Goal: Information Seeking & Learning: Learn about a topic

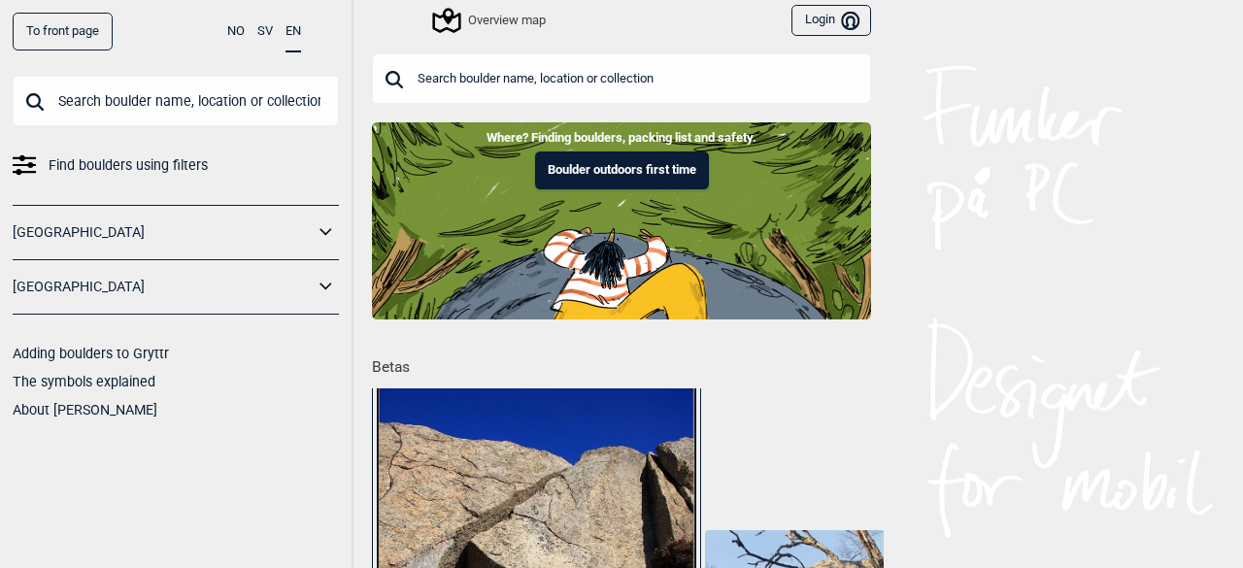
click at [509, 23] on div "Overview map" at bounding box center [490, 20] width 111 height 23
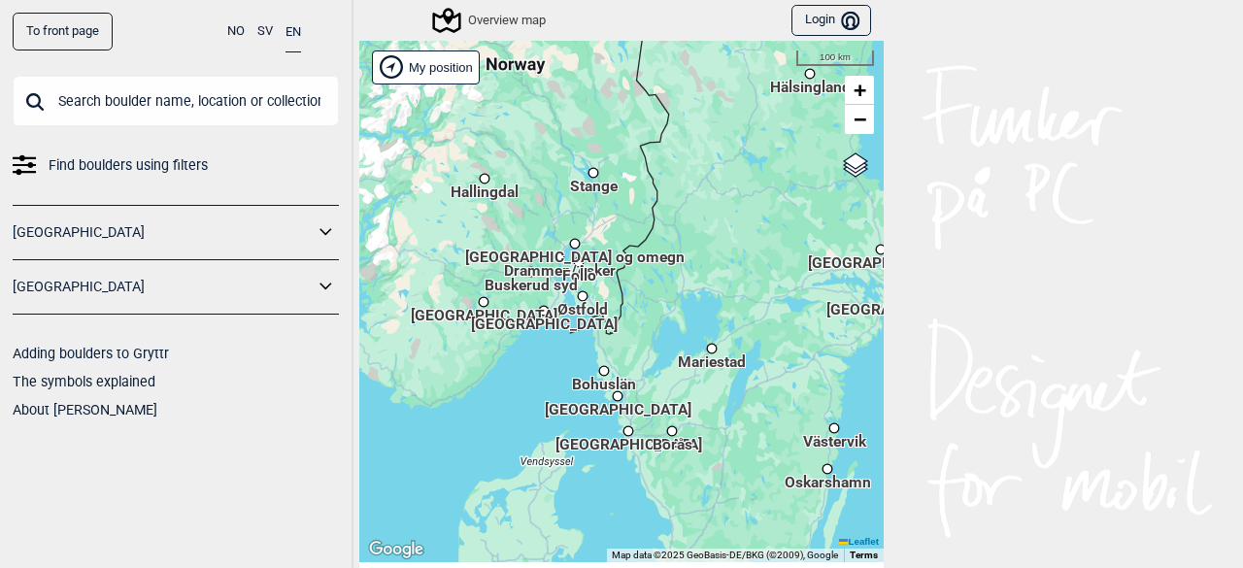
click at [604, 402] on span "[GEOGRAPHIC_DATA]" at bounding box center [618, 400] width 147 height 3
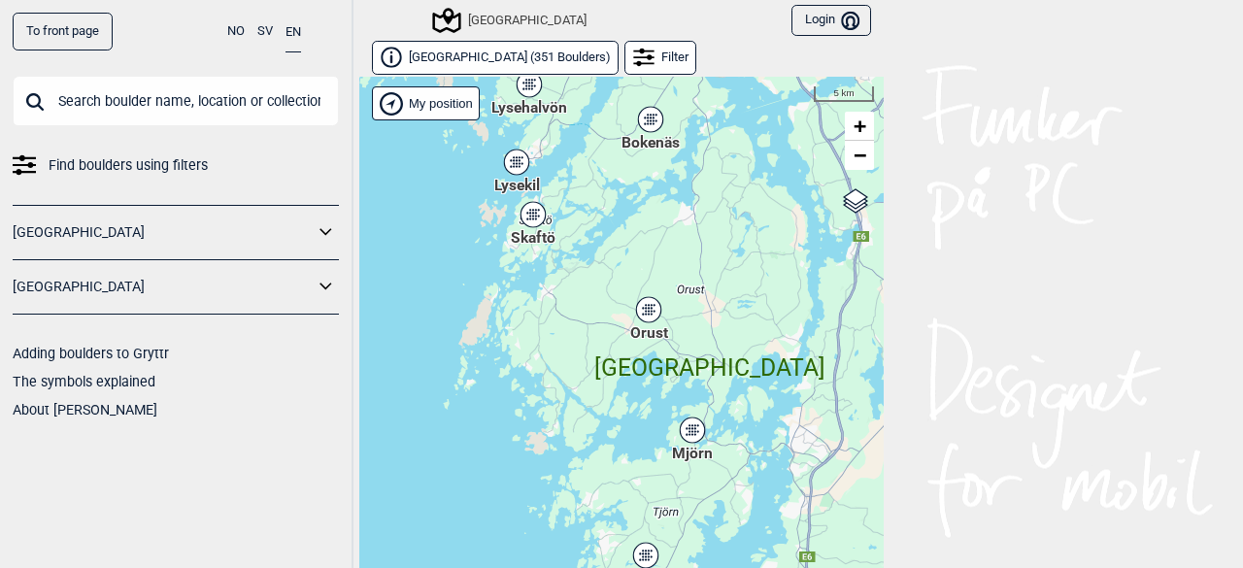
scroll to position [29, 0]
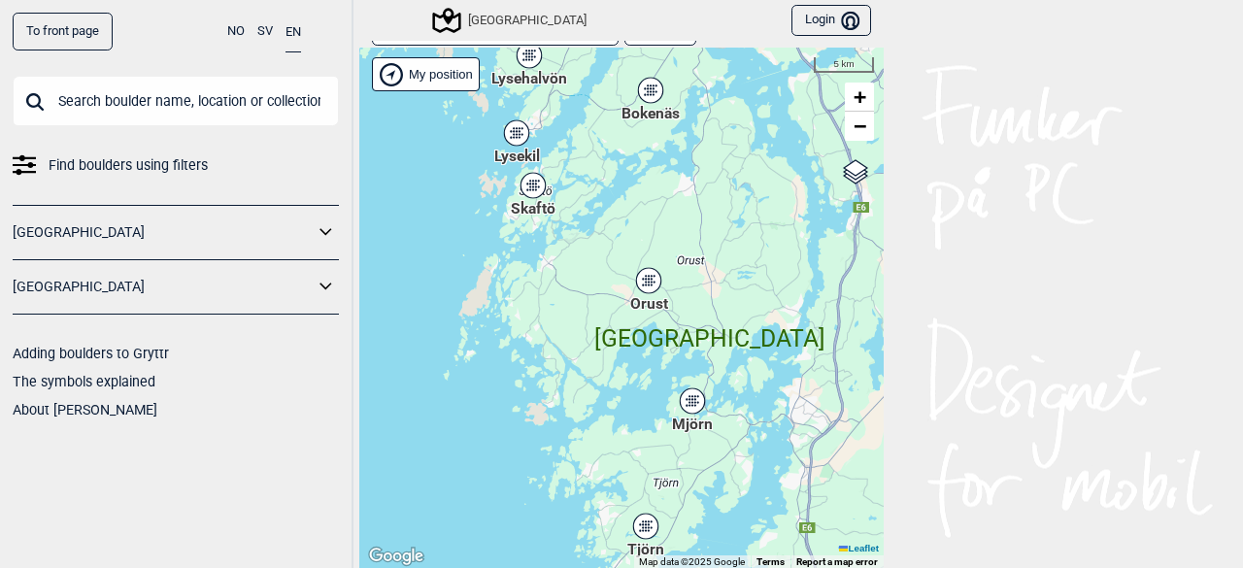
click at [527, 191] on div "Skaftö" at bounding box center [533, 186] width 12 height 12
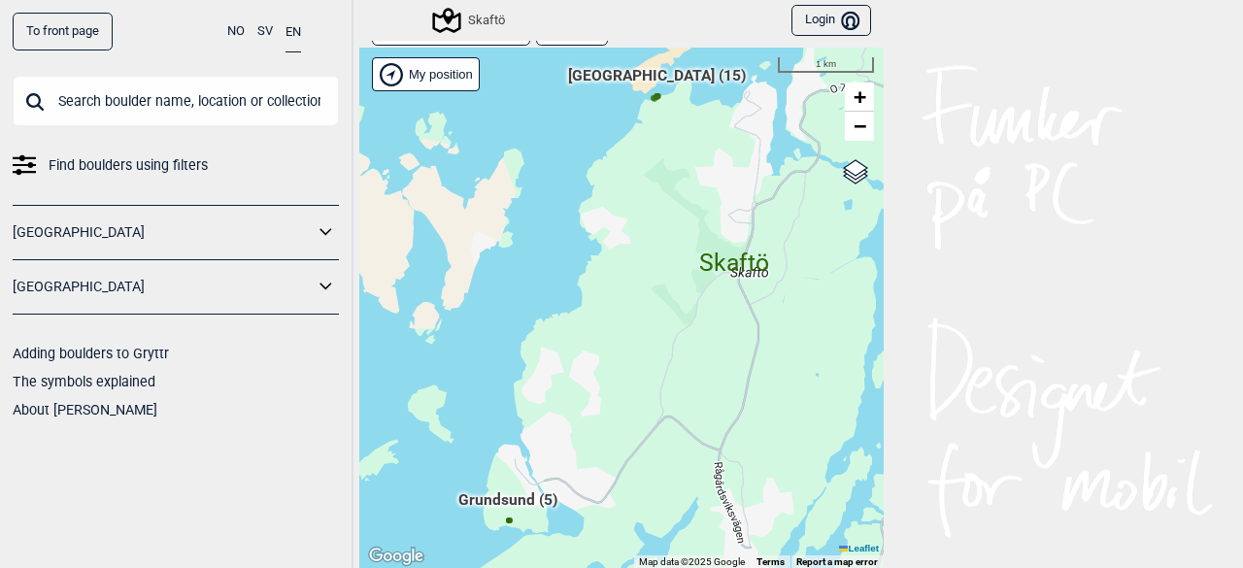
click at [648, 77] on span "South beach (15)" at bounding box center [657, 83] width 178 height 37
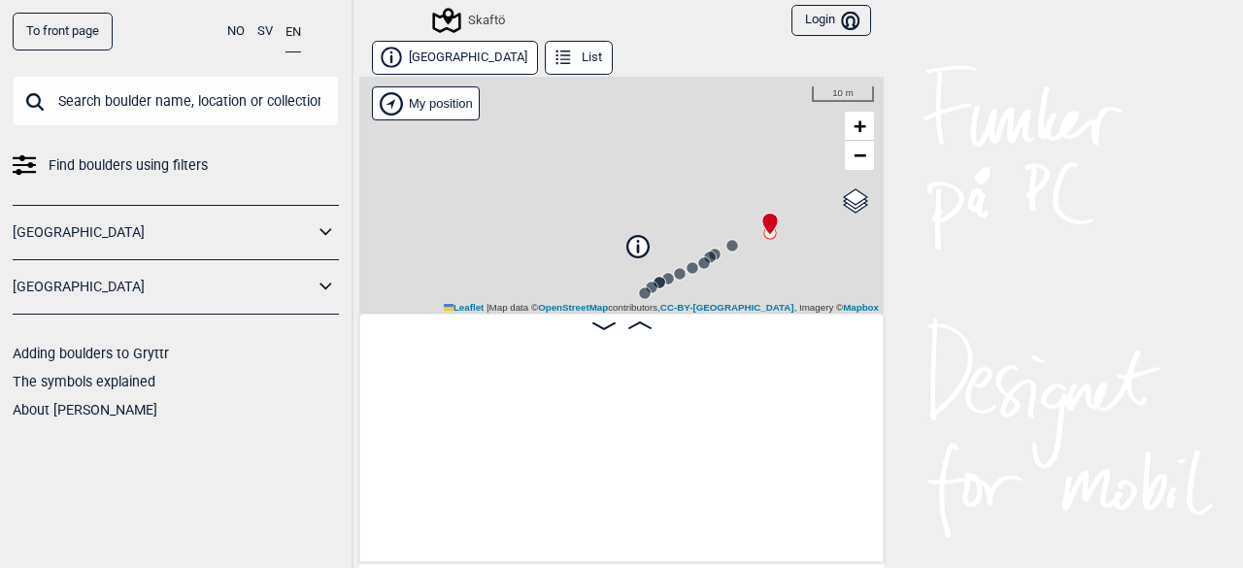
scroll to position [0, 151]
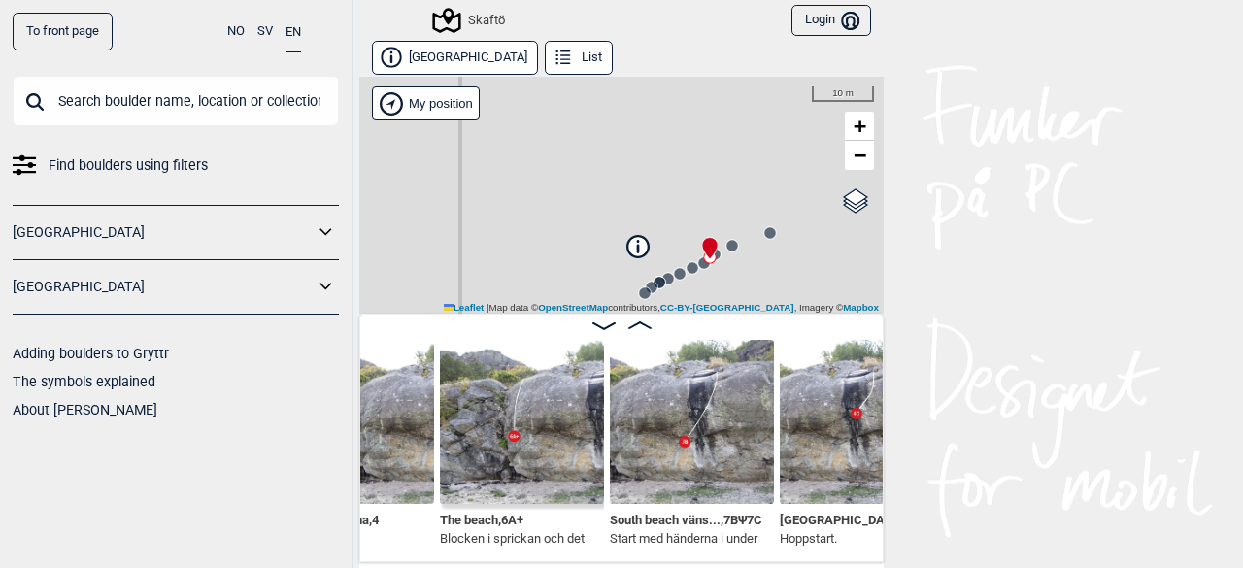
scroll to position [0, 762]
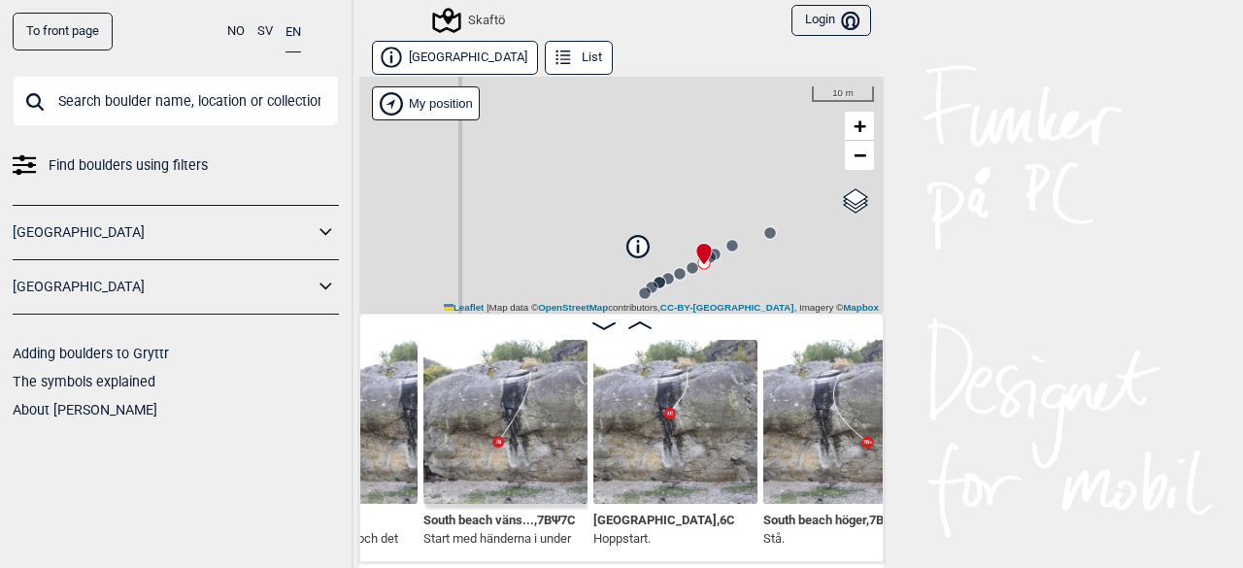
scroll to position [0, 948]
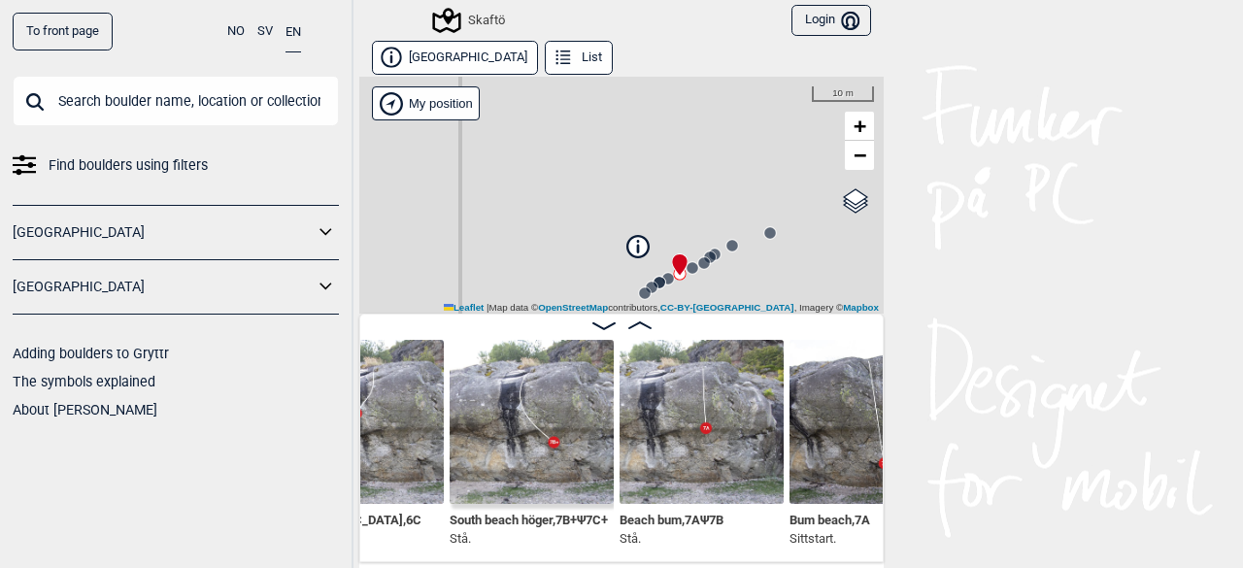
scroll to position [0, 1262]
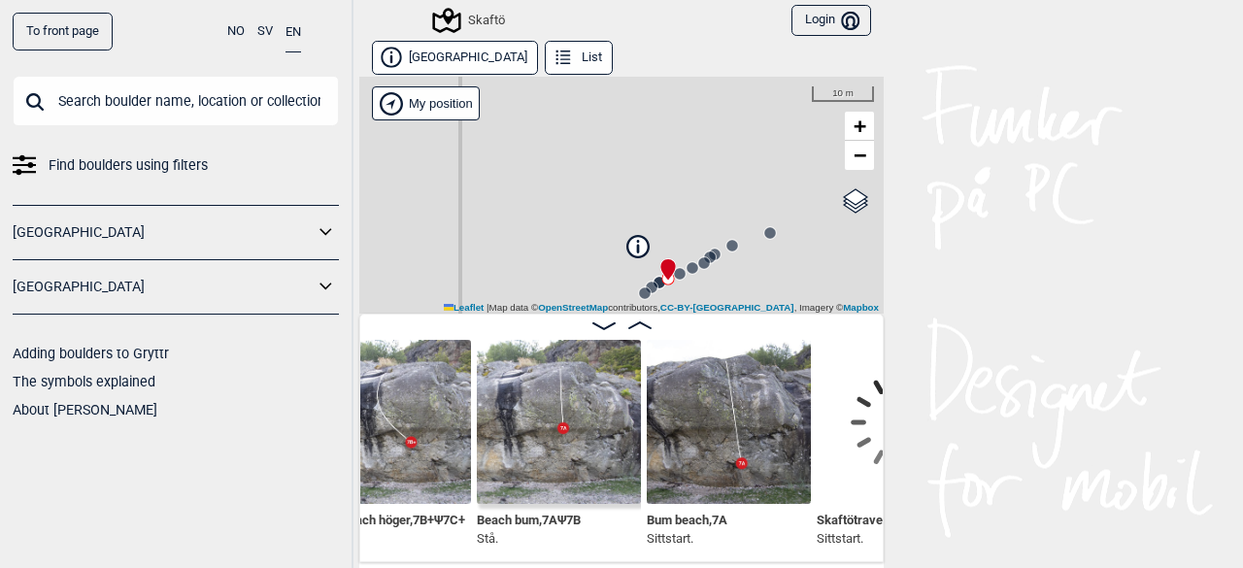
scroll to position [0, 1414]
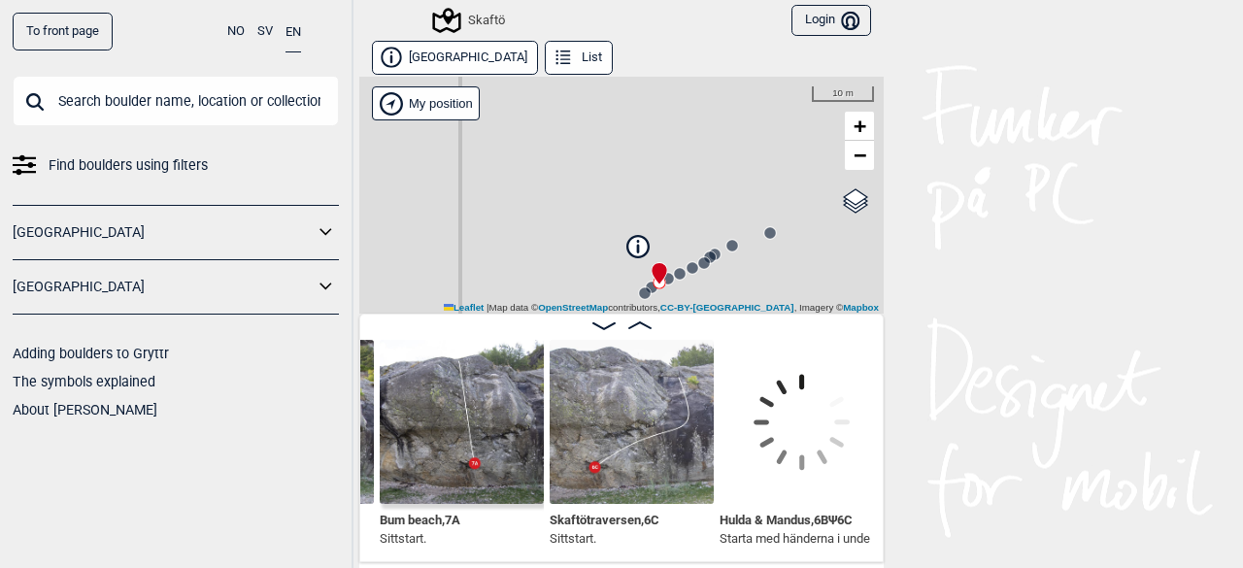
scroll to position [0, 1673]
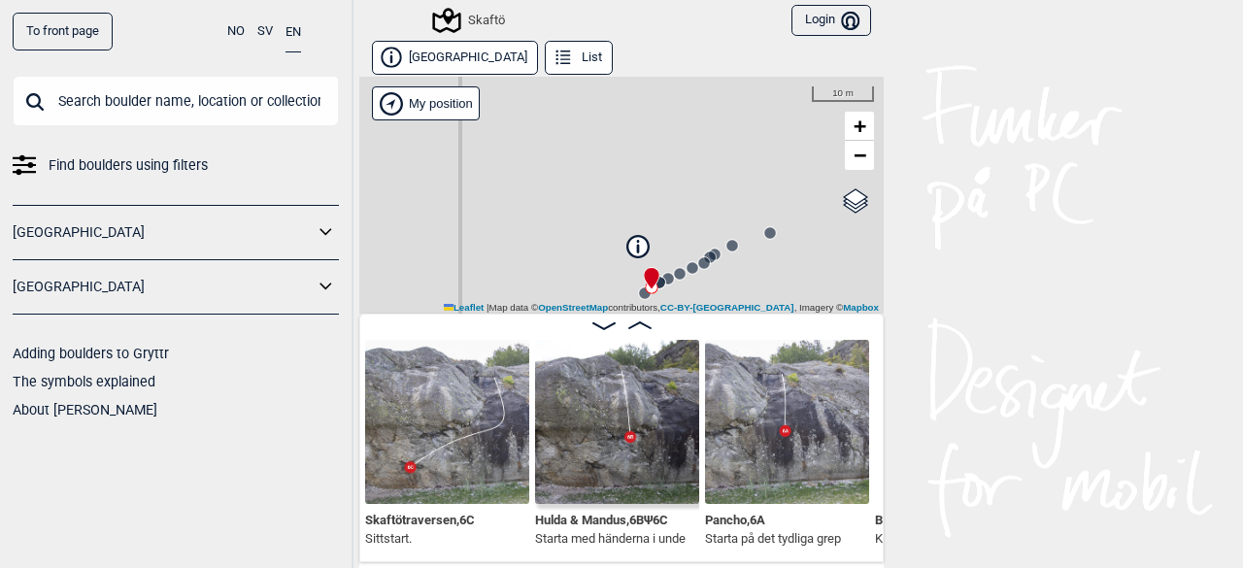
scroll to position [0, 1859]
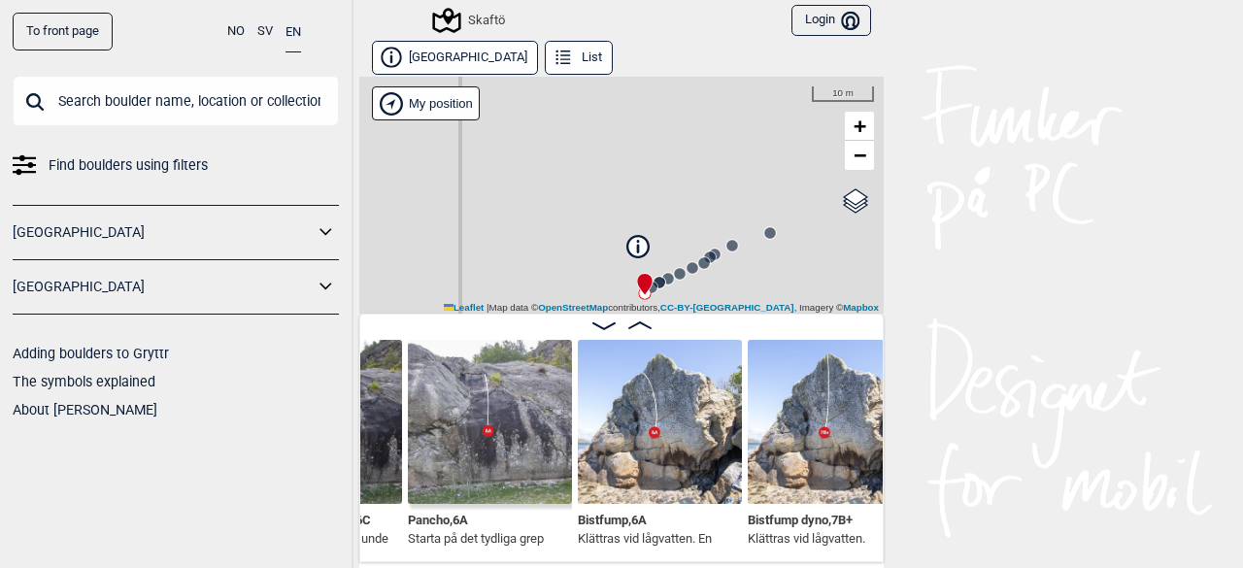
scroll to position [0, 2154]
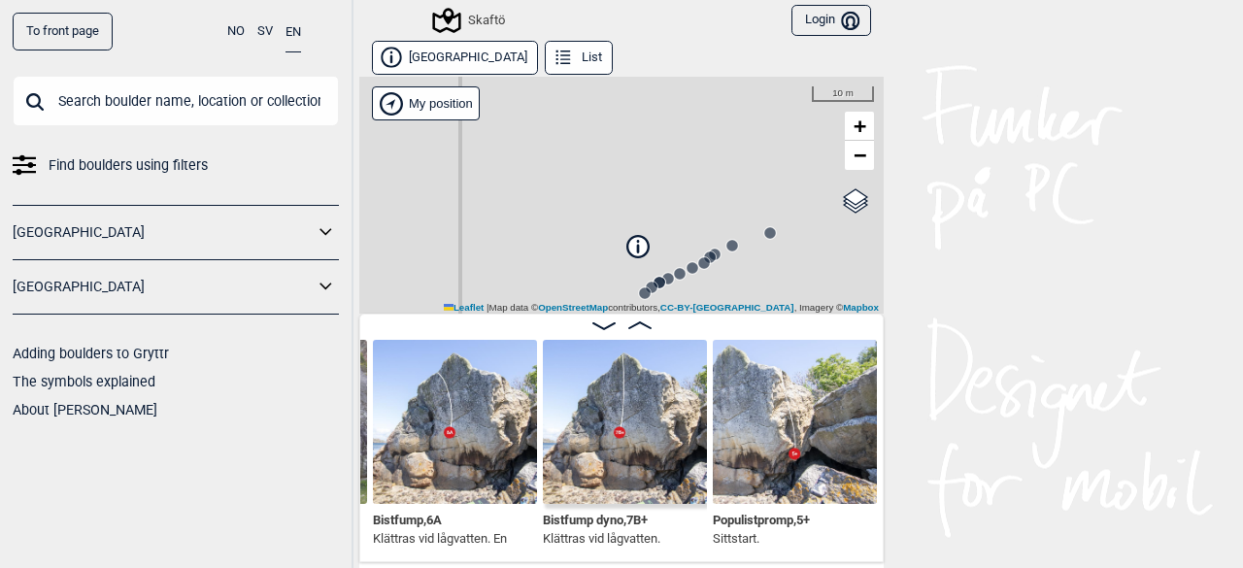
scroll to position [0, 2358]
click at [502, 398] on img at bounding box center [454, 422] width 164 height 164
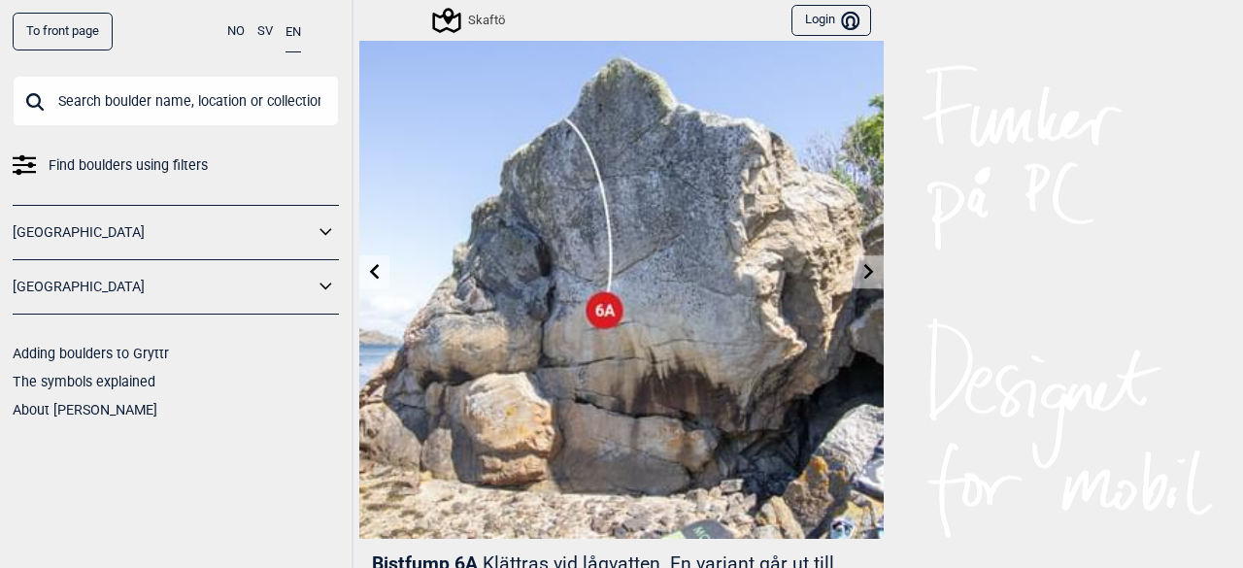
scroll to position [70, 0]
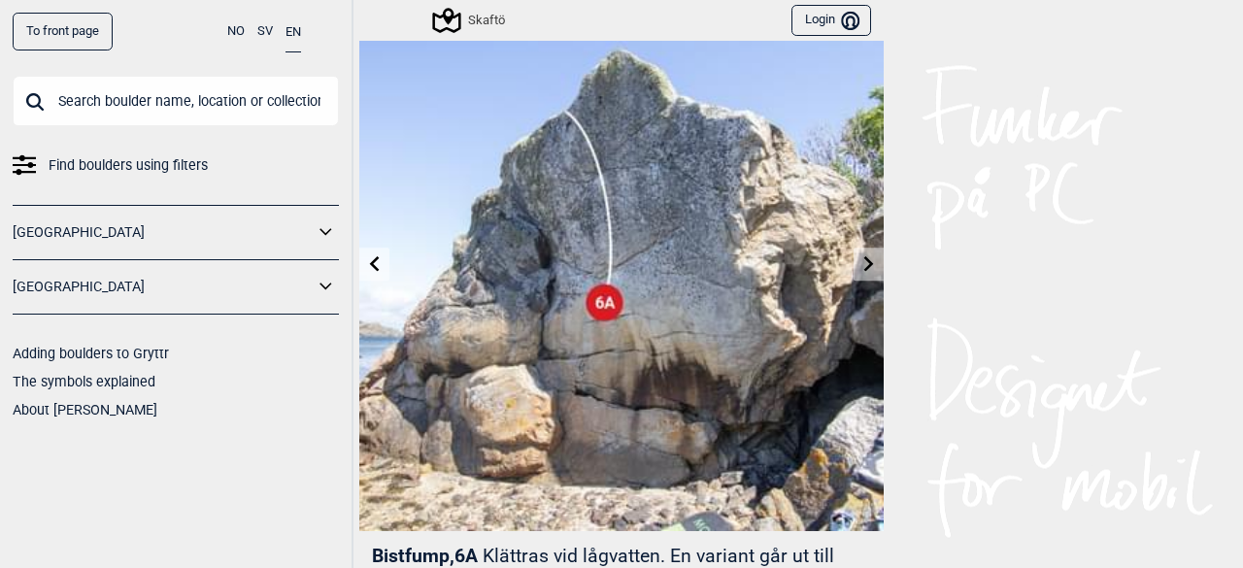
click at [871, 267] on link at bounding box center [868, 265] width 30 height 32
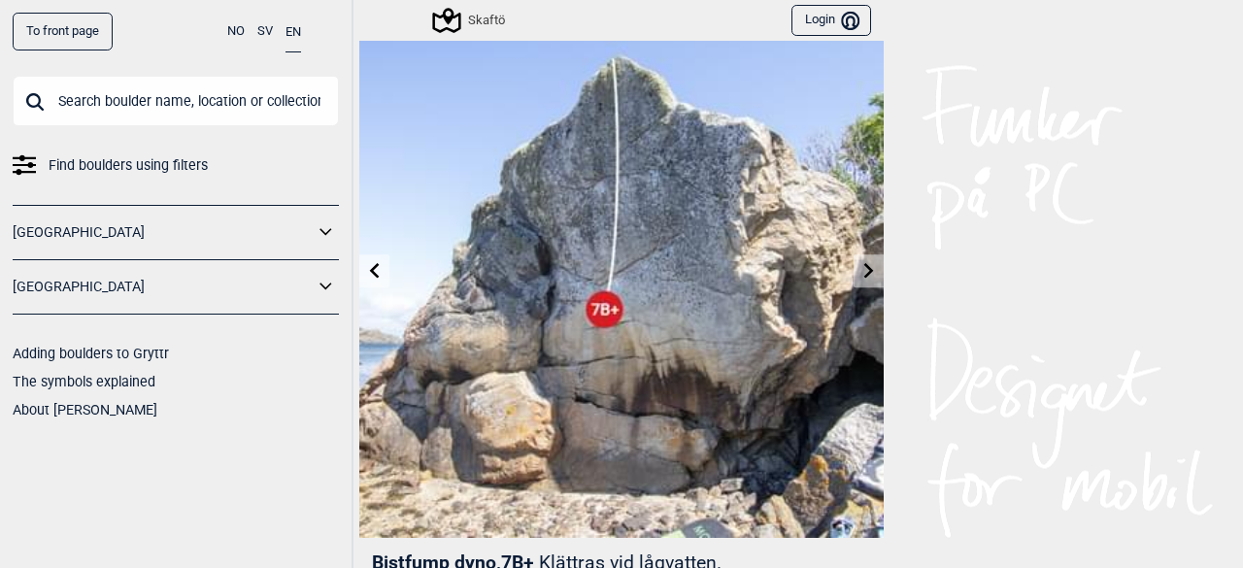
scroll to position [74, 0]
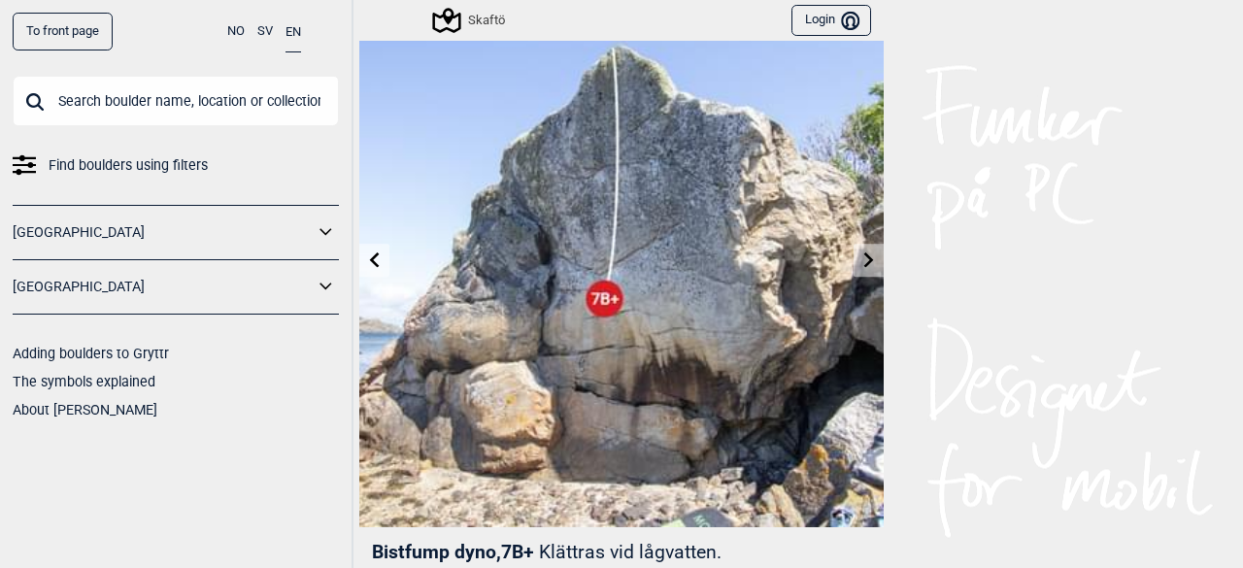
click at [861, 251] on icon at bounding box center [869, 259] width 16 height 16
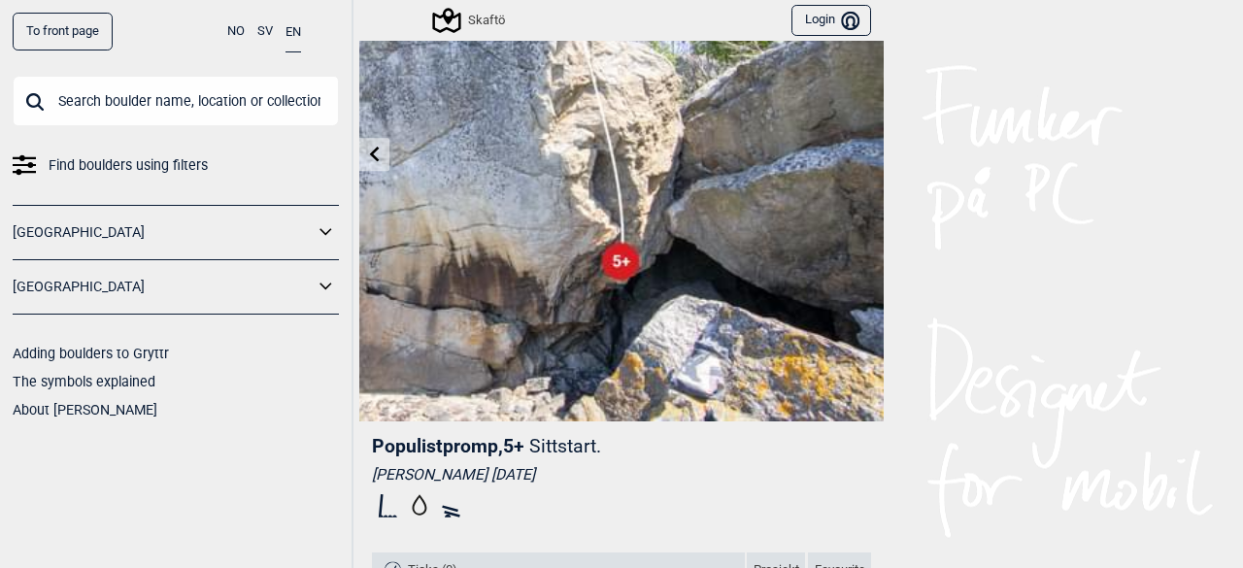
scroll to position [151, 0]
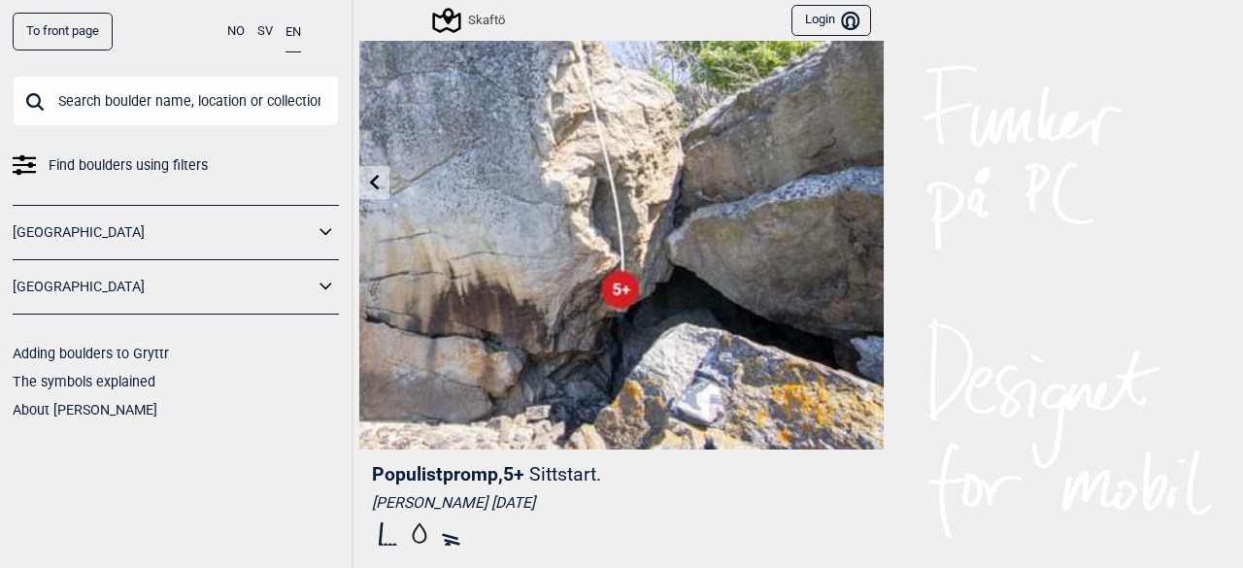
click at [382, 185] on link at bounding box center [374, 183] width 30 height 32
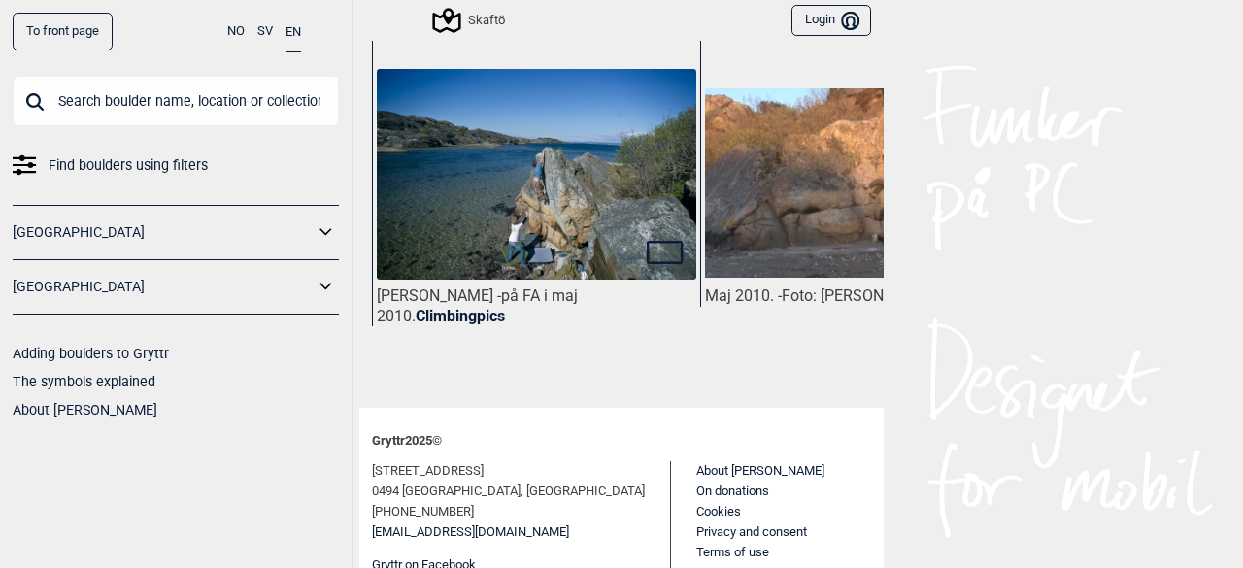
scroll to position [0, 144]
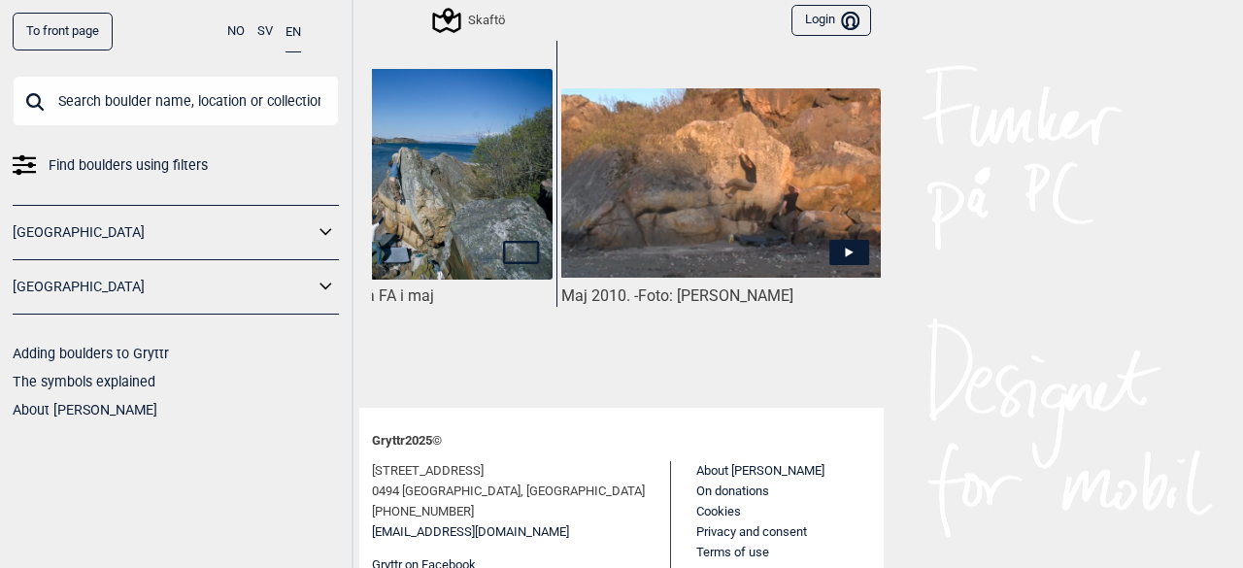
click at [703, 183] on img at bounding box center [720, 182] width 319 height 189
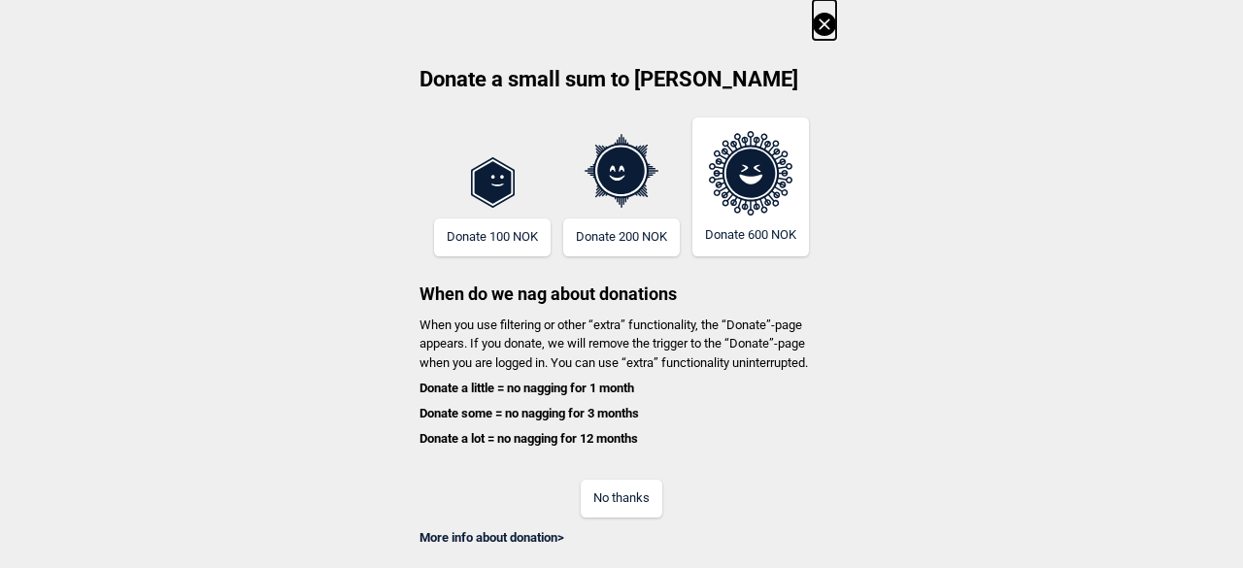
click at [837, 17] on div "Donate a small sum to Gryttr Donate 100 NOK Donate 200 NOK Donate 600 NOK When …" at bounding box center [621, 273] width 1243 height 547
click at [828, 23] on icon at bounding box center [824, 24] width 23 height 23
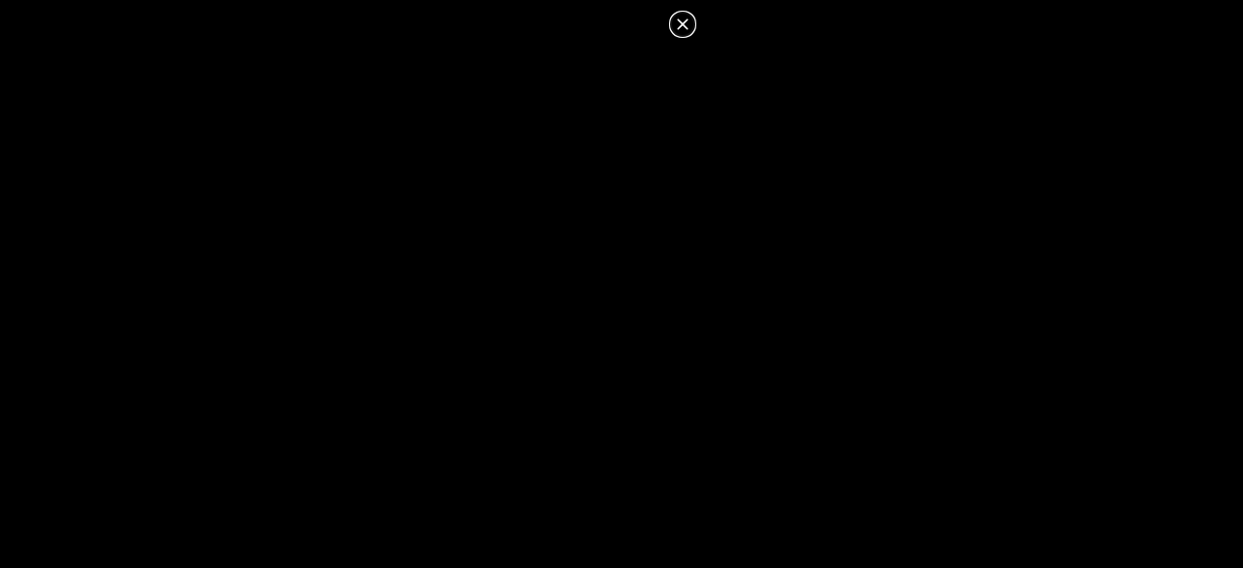
scroll to position [2, 0]
click at [683, 17] on icon at bounding box center [682, 22] width 23 height 23
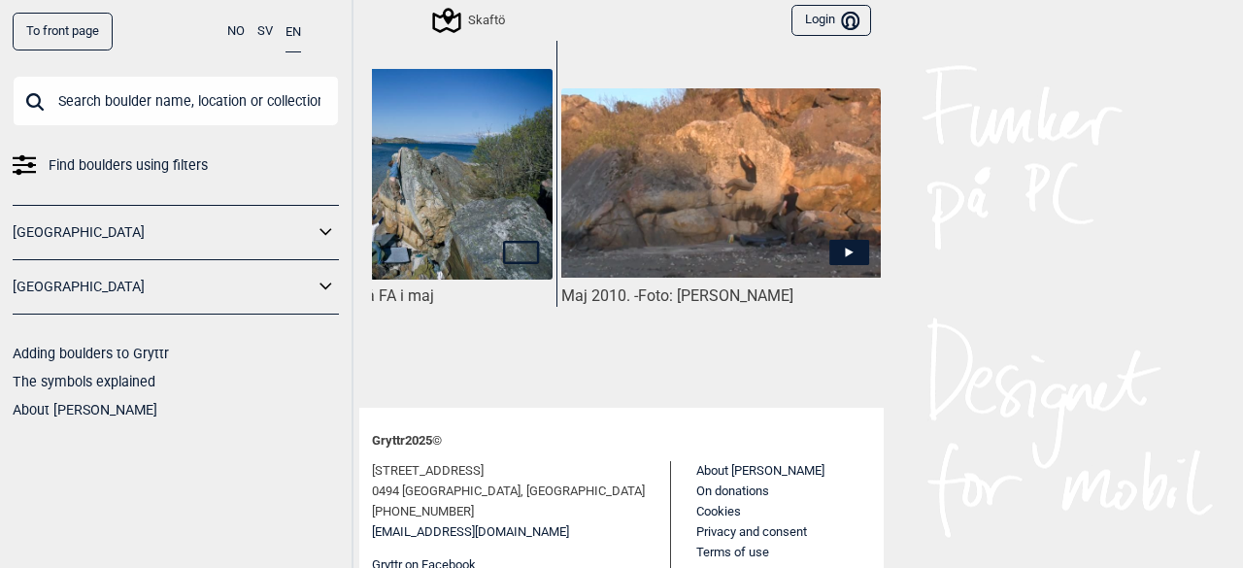
scroll to position [0, 0]
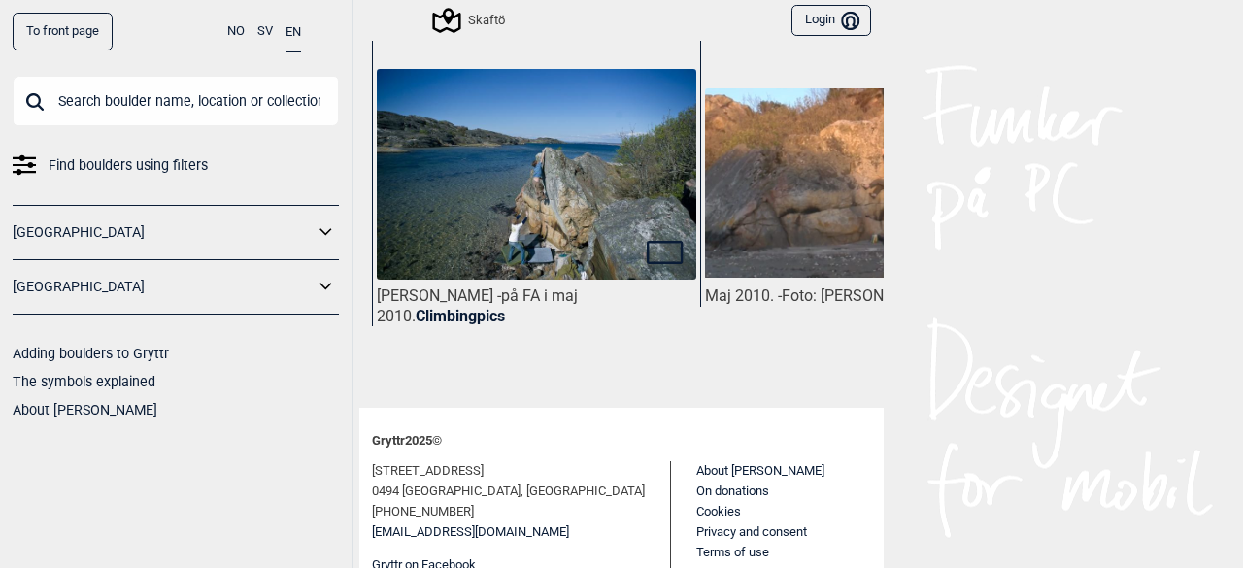
click at [507, 211] on img at bounding box center [536, 175] width 319 height 213
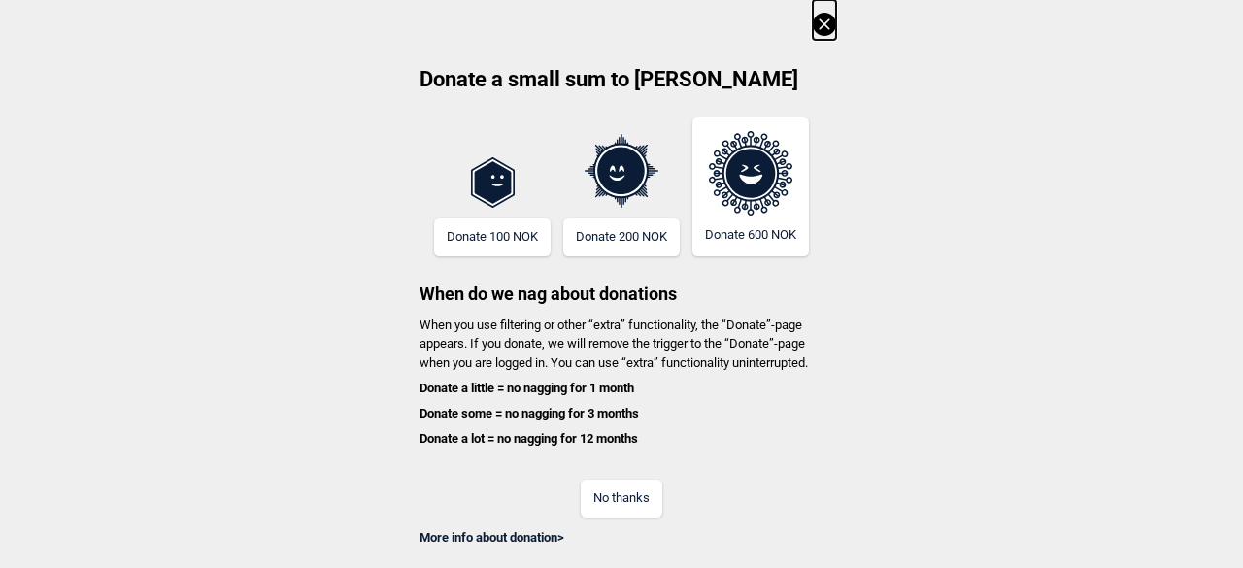
click at [823, 31] on icon at bounding box center [824, 24] width 23 height 23
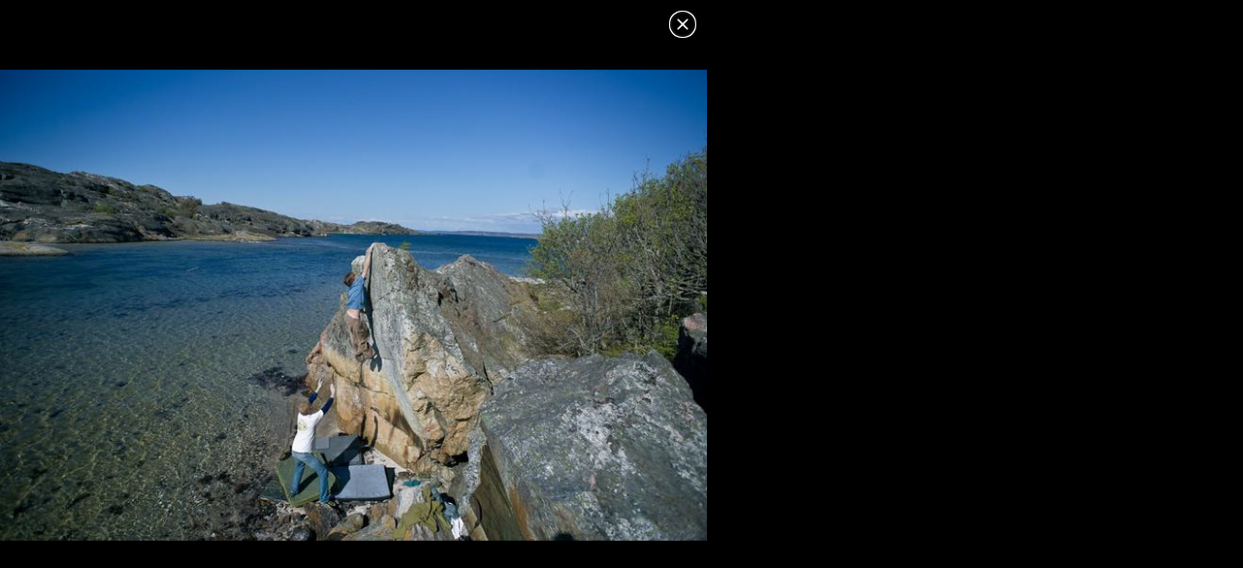
click at [681, 24] on icon at bounding box center [682, 23] width 11 height 11
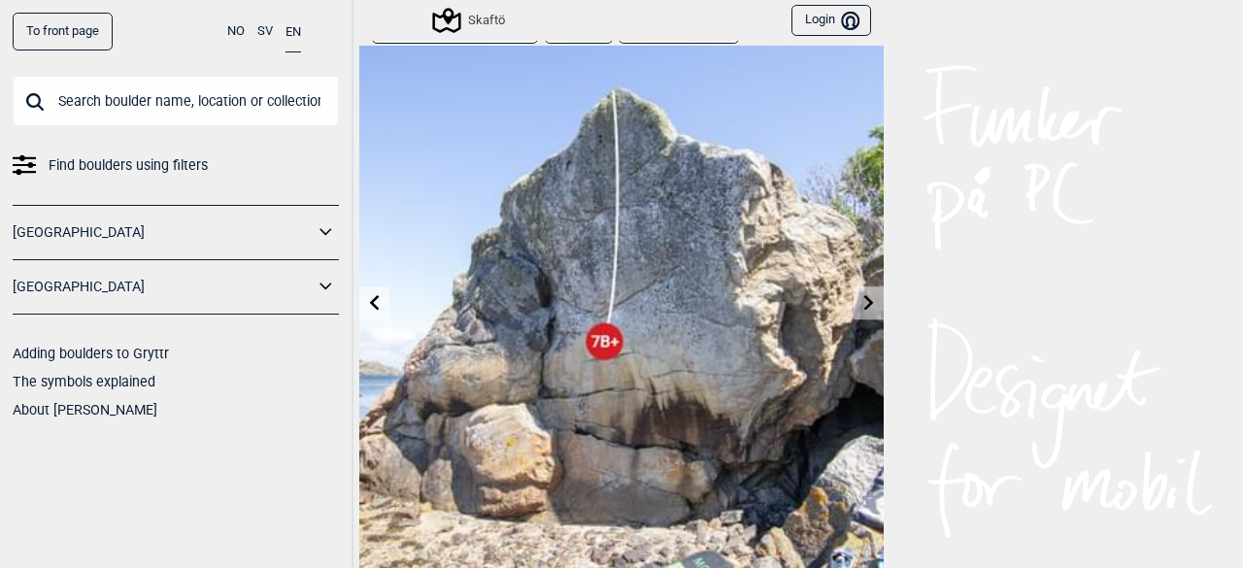
scroll to position [27, 0]
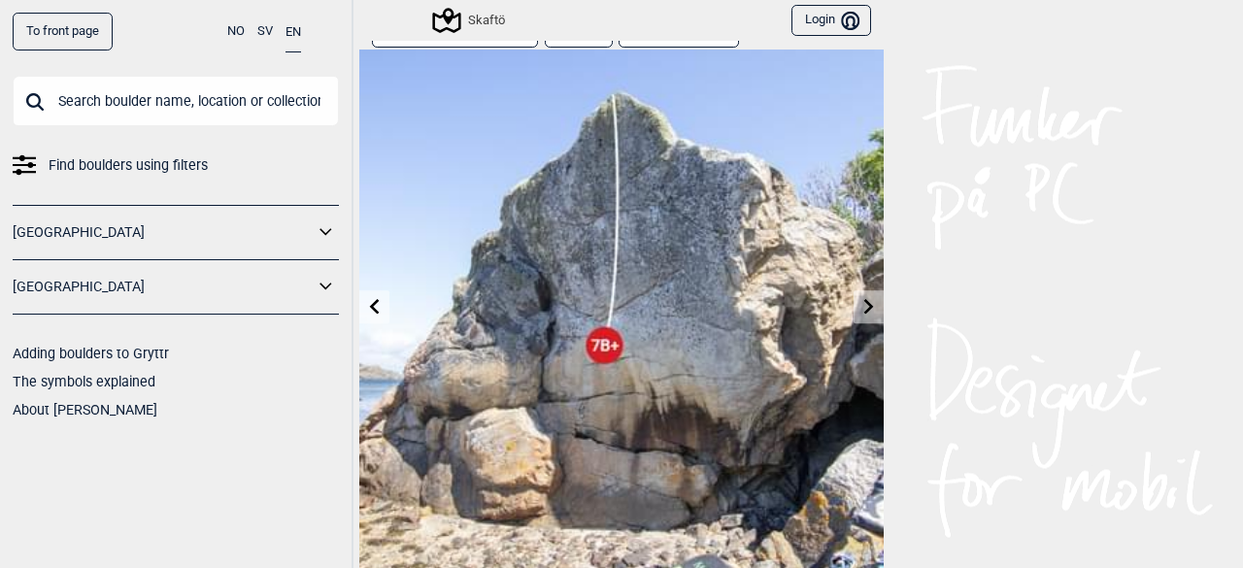
click at [370, 313] on icon at bounding box center [375, 306] width 16 height 16
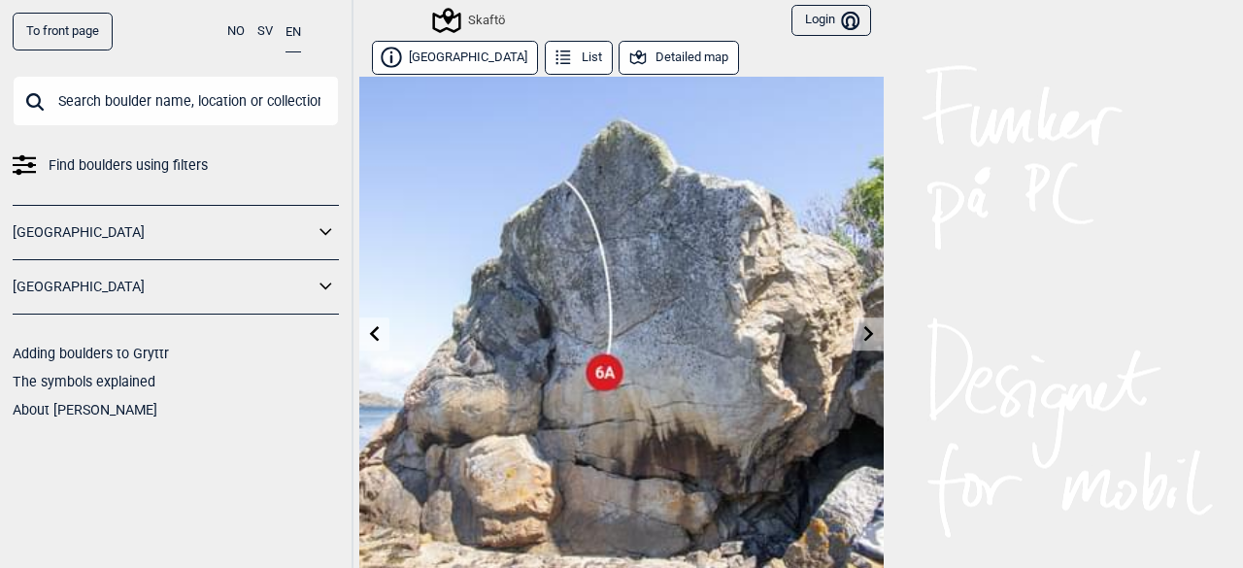
click at [371, 333] on icon at bounding box center [375, 333] width 16 height 16
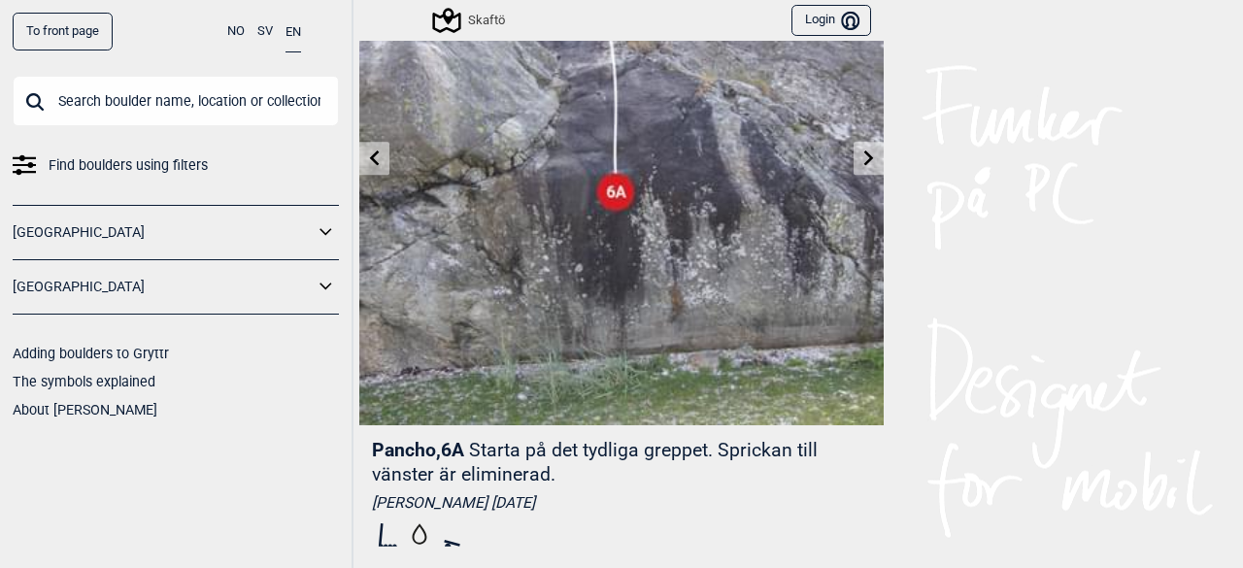
scroll to position [165, 0]
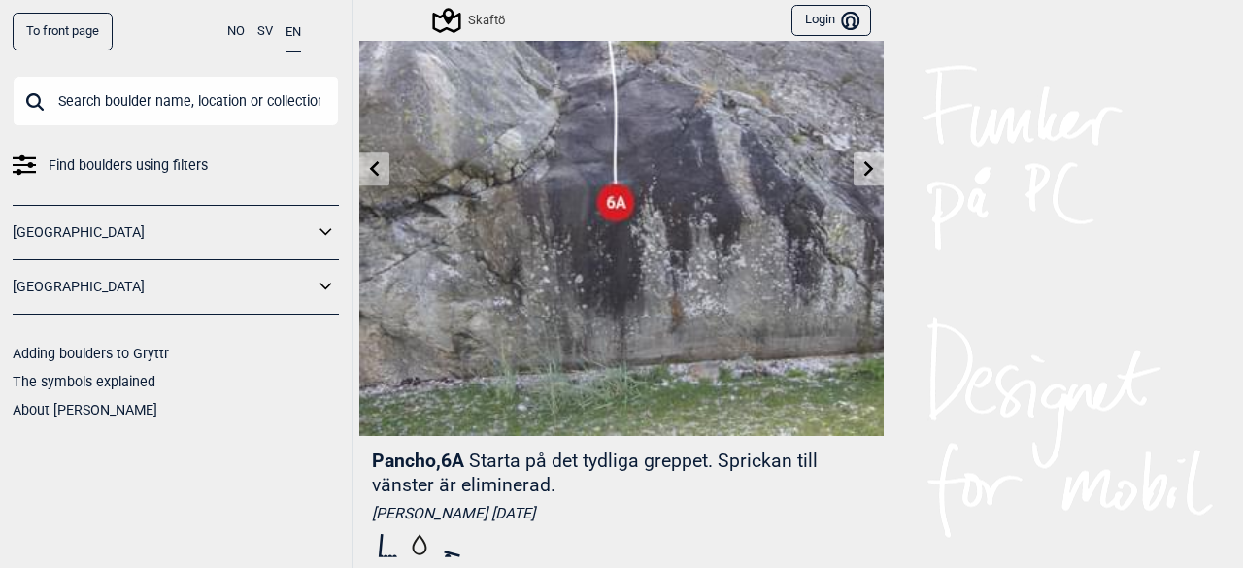
click at [362, 153] on link at bounding box center [374, 169] width 30 height 32
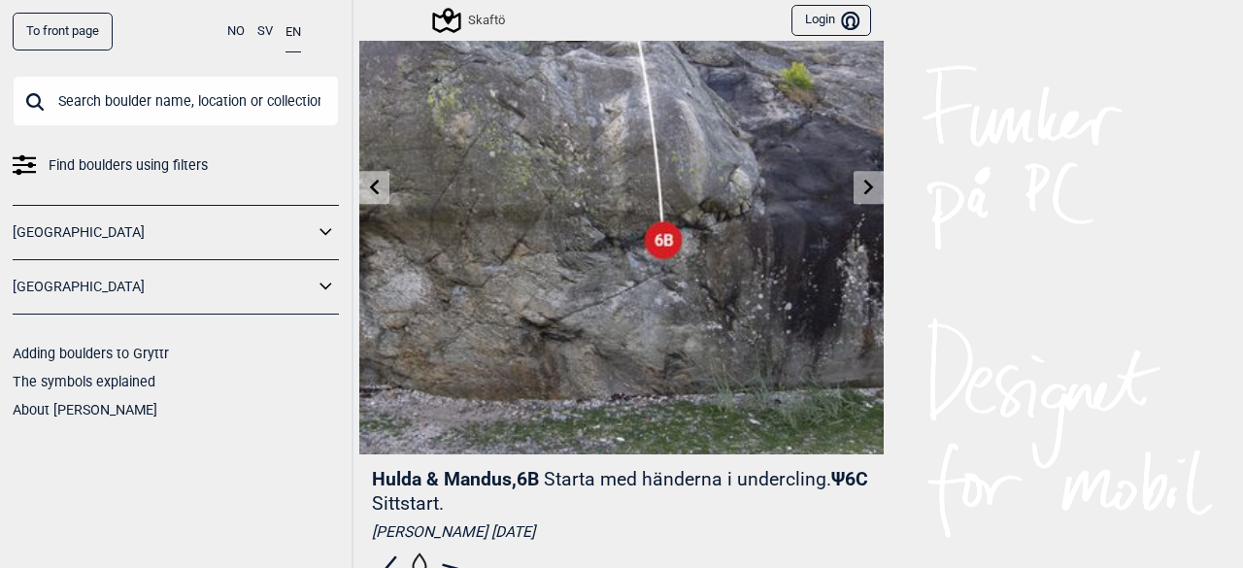
scroll to position [123, 0]
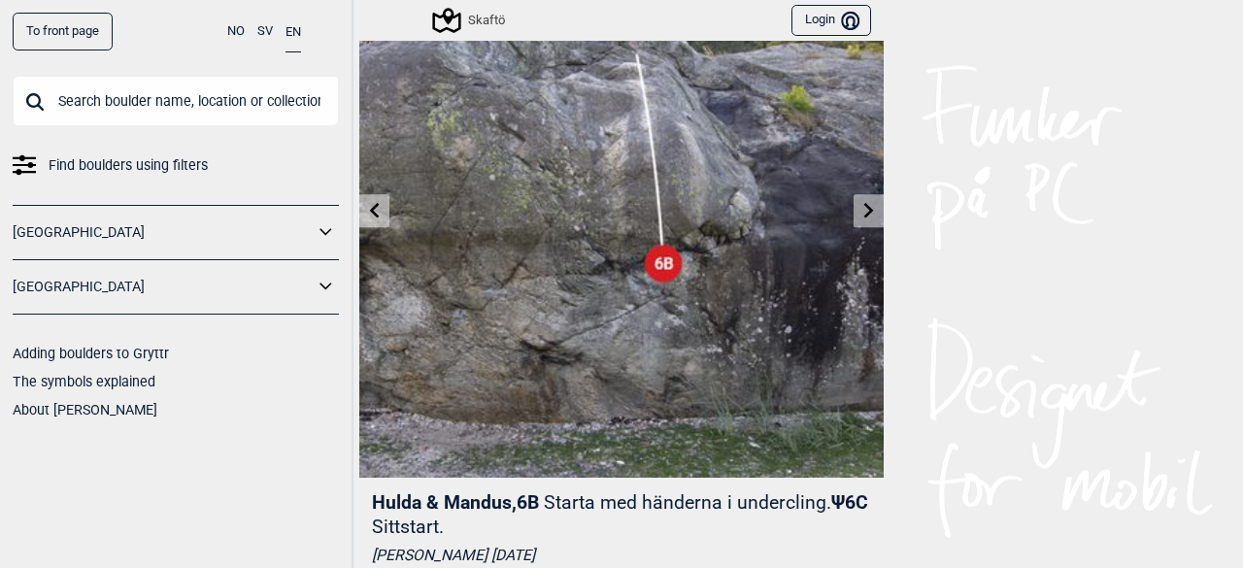
click at [379, 221] on link at bounding box center [374, 211] width 30 height 32
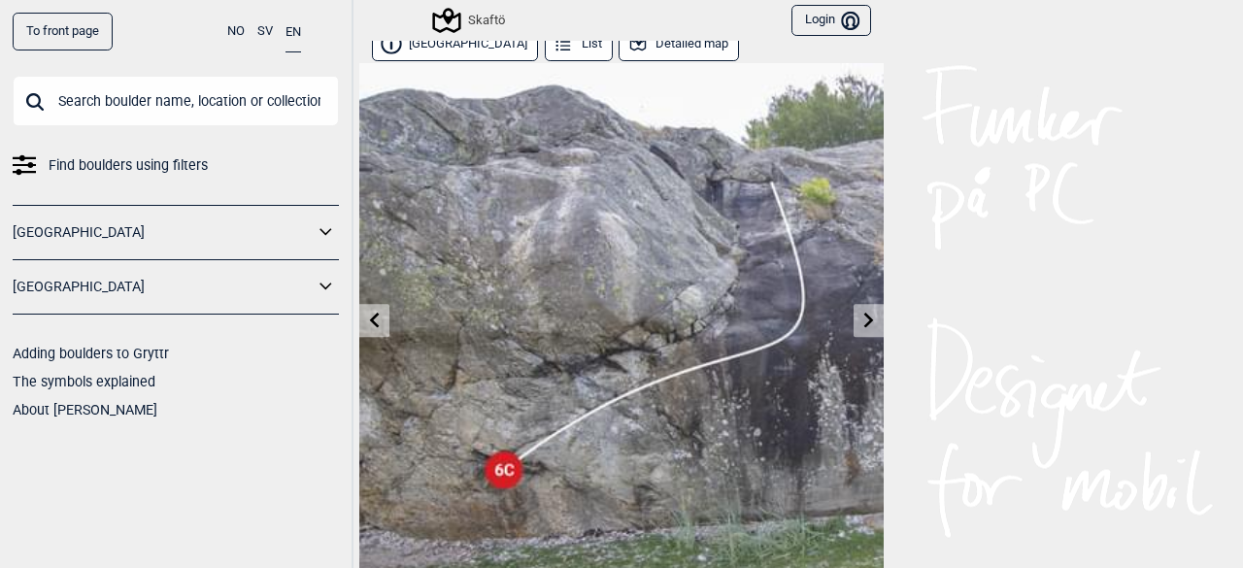
scroll to position [10, 0]
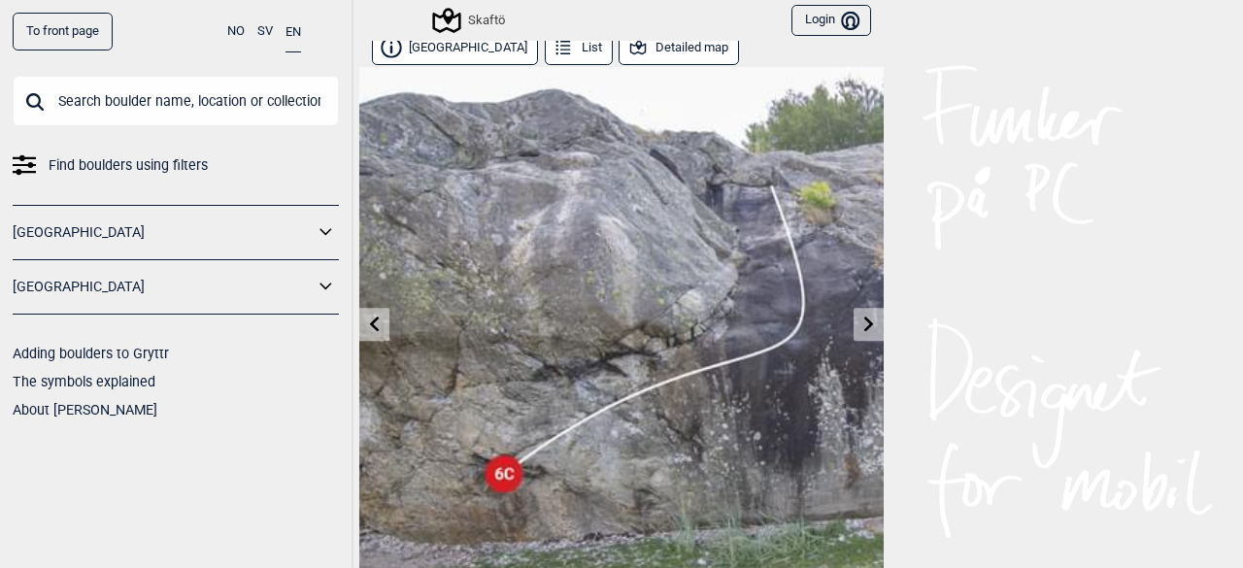
click at [370, 321] on icon at bounding box center [375, 323] width 10 height 16
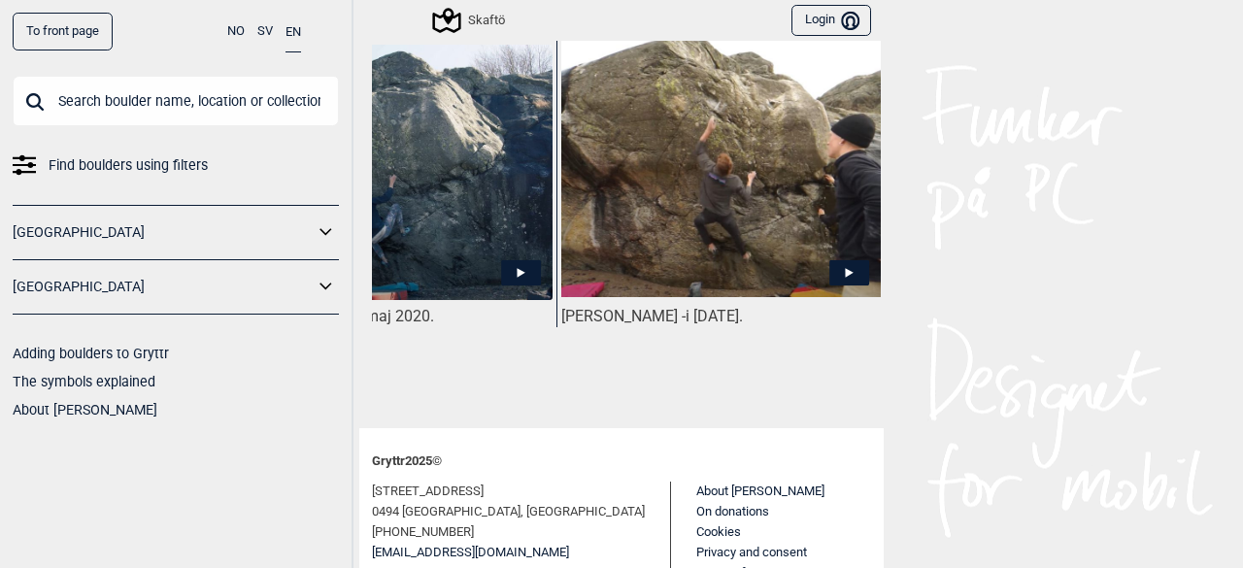
scroll to position [1112, 0]
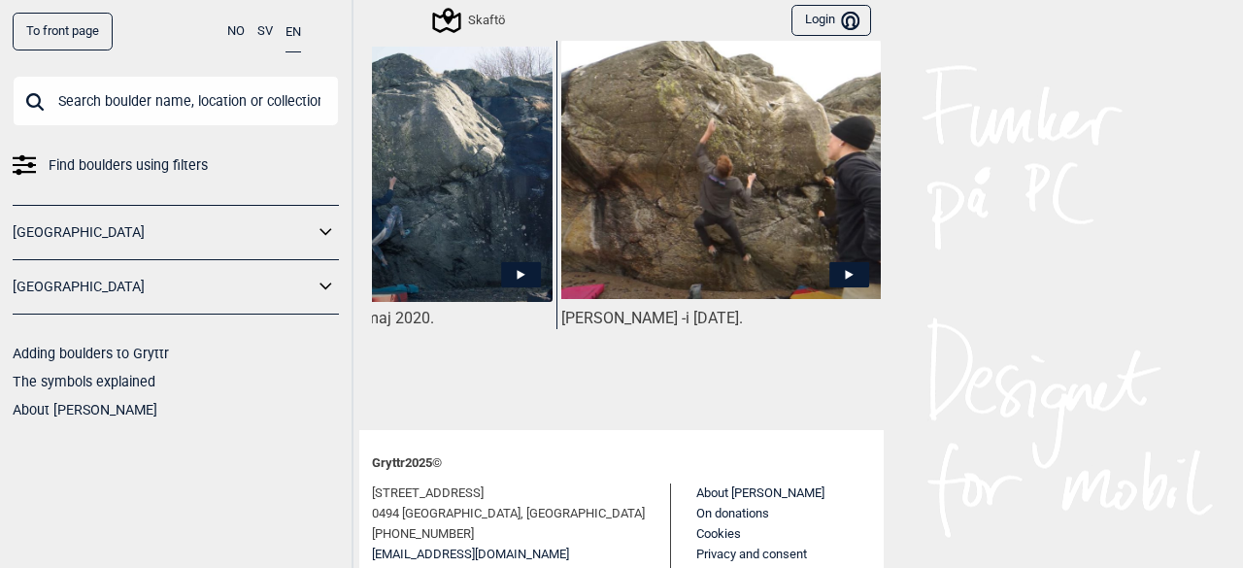
click at [841, 277] on icon at bounding box center [849, 274] width 40 height 25
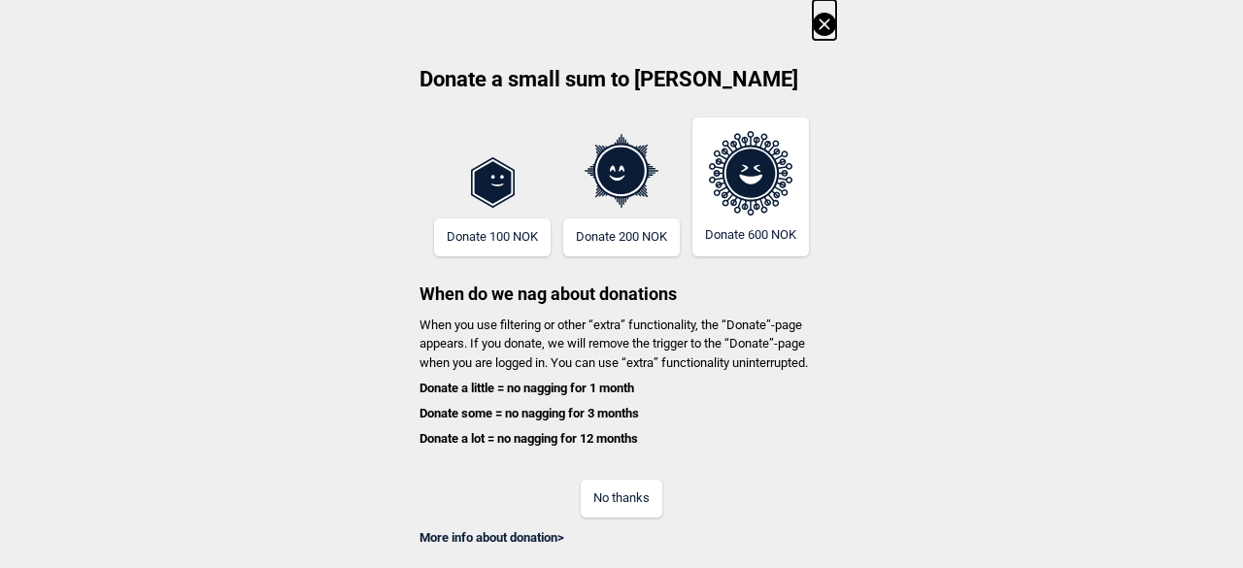
click at [827, 20] on icon at bounding box center [823, 23] width 11 height 11
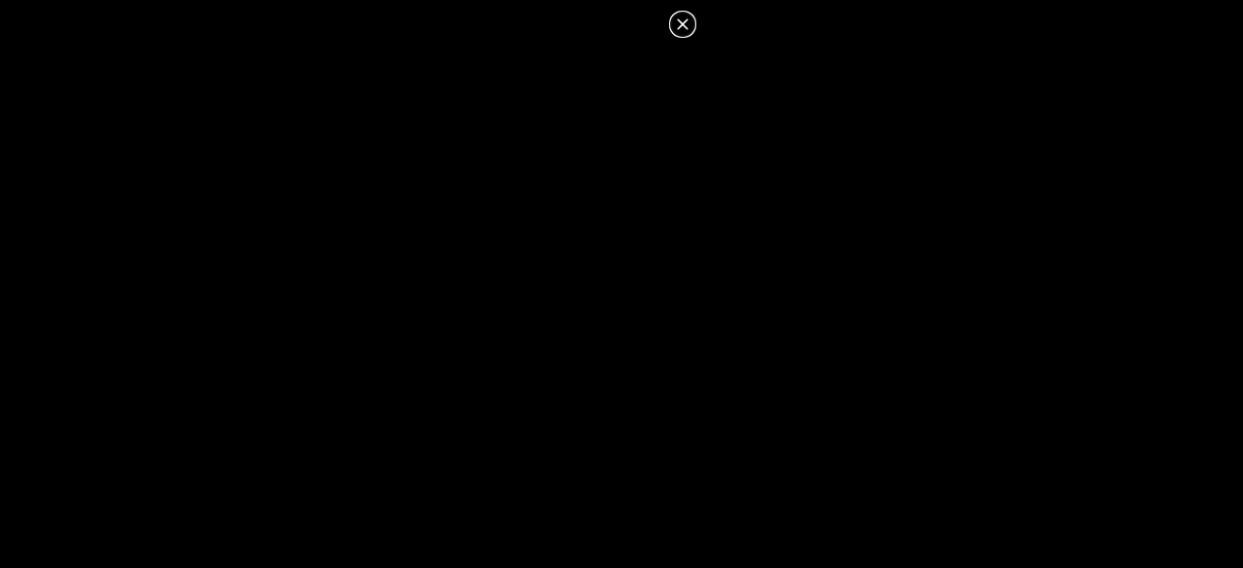
click at [672, 20] on icon at bounding box center [682, 24] width 23 height 23
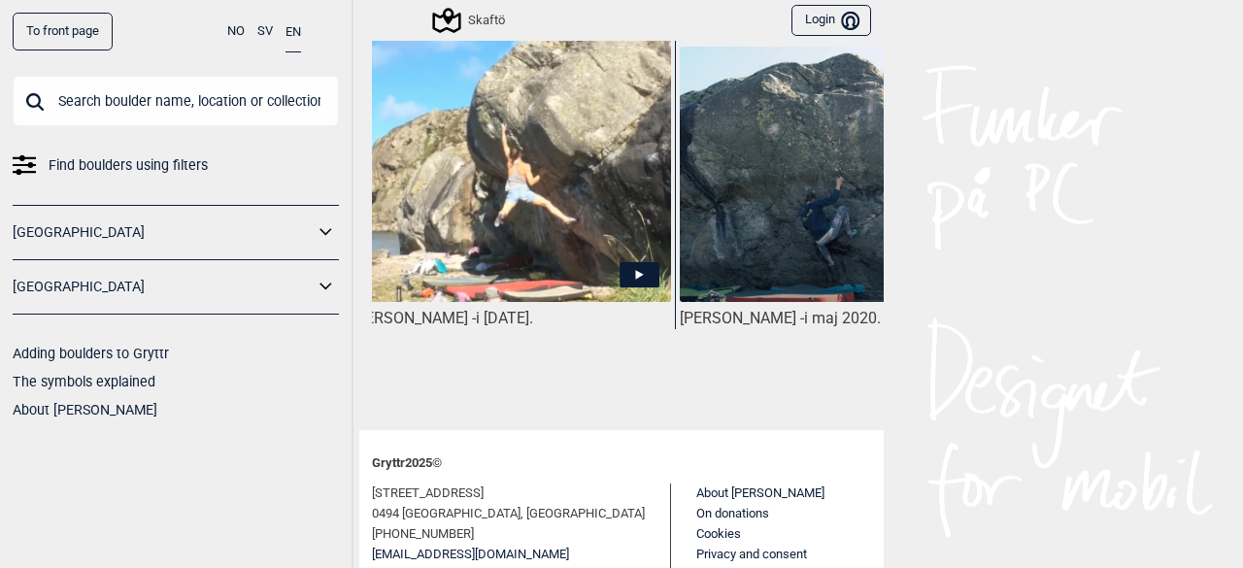
scroll to position [0, 23]
click at [638, 275] on icon at bounding box center [642, 275] width 8 height 10
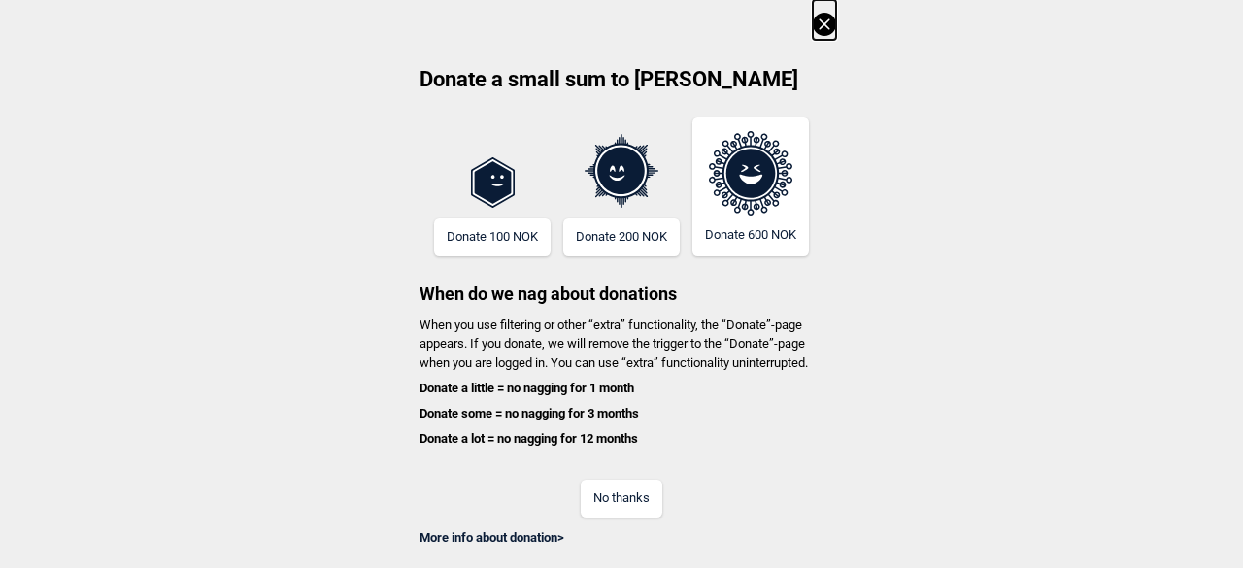
click at [821, 30] on icon at bounding box center [824, 24] width 23 height 23
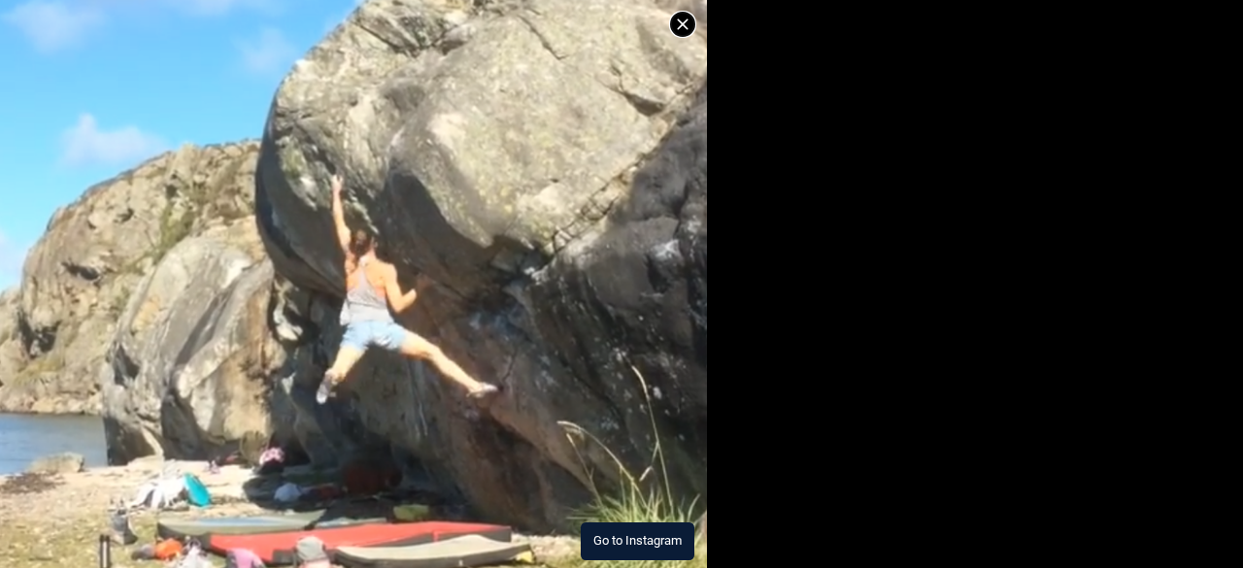
click at [446, 331] on img at bounding box center [353, 194] width 707 height 749
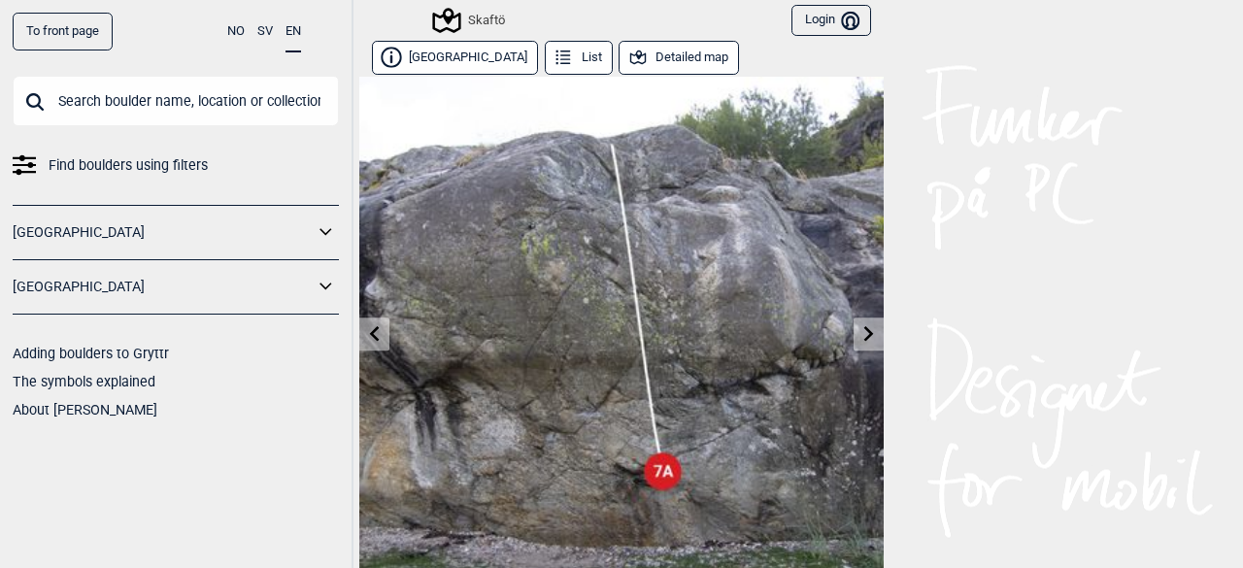
click at [367, 325] on icon at bounding box center [375, 333] width 16 height 16
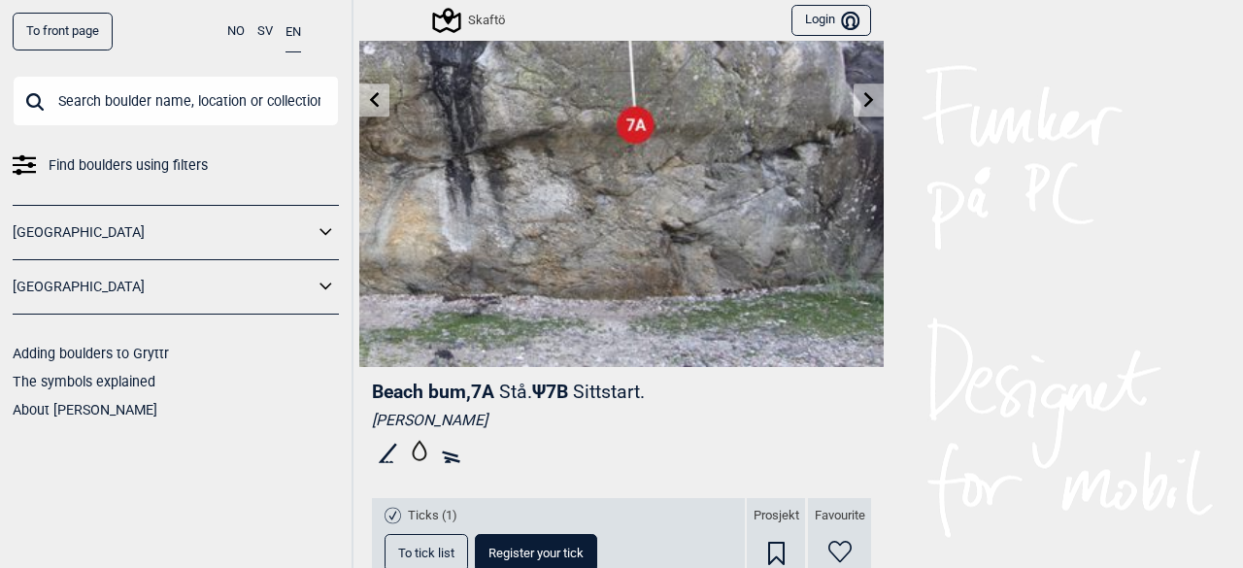
scroll to position [49, 0]
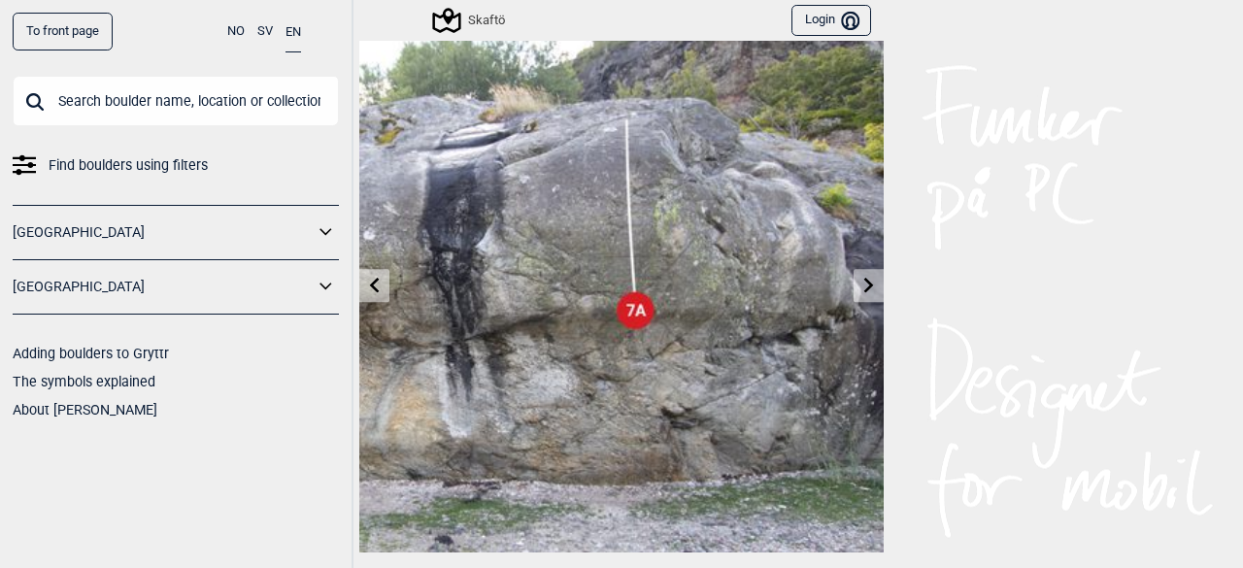
click at [375, 274] on link at bounding box center [374, 286] width 30 height 32
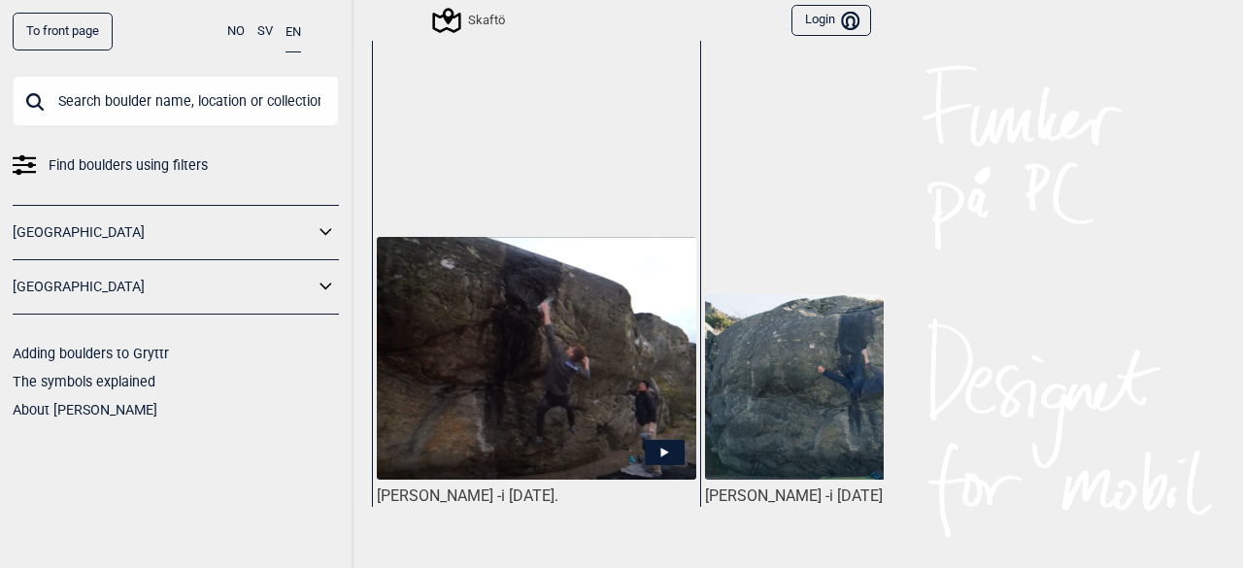
scroll to position [935, 0]
click at [647, 453] on icon at bounding box center [665, 451] width 40 height 25
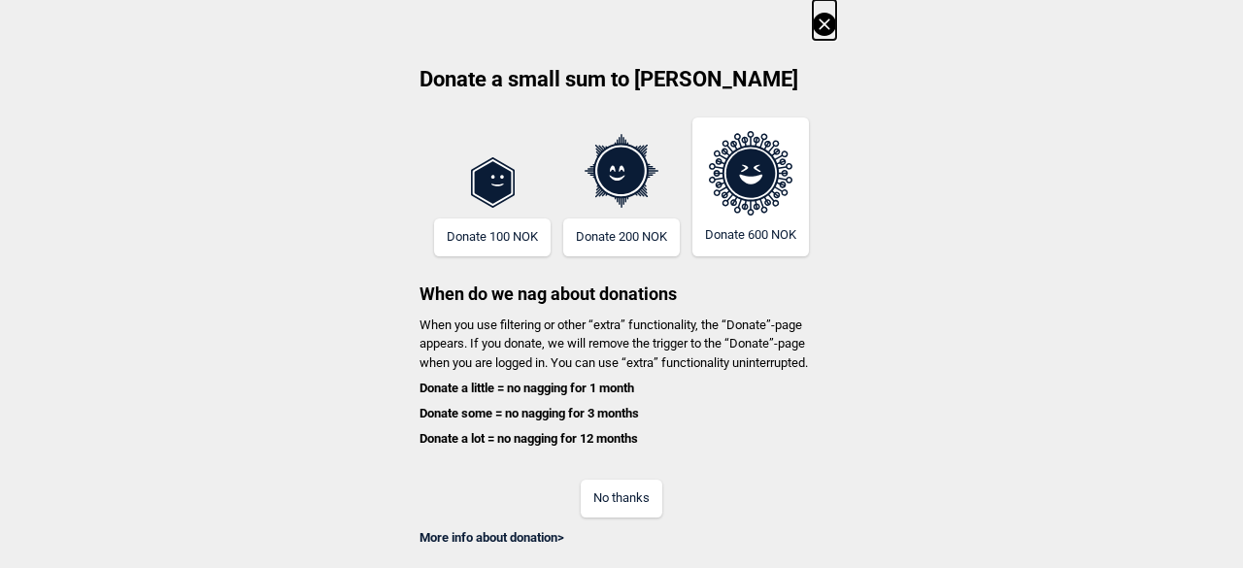
click at [824, 25] on icon at bounding box center [823, 23] width 11 height 11
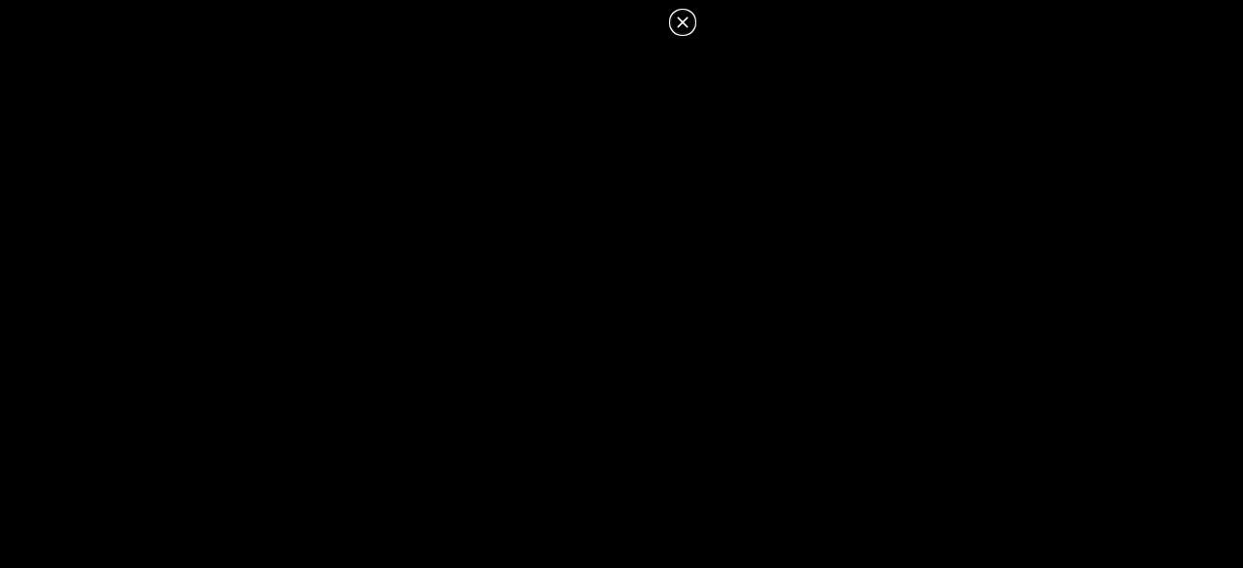
scroll to position [0, 0]
click at [678, 15] on icon at bounding box center [682, 24] width 23 height 23
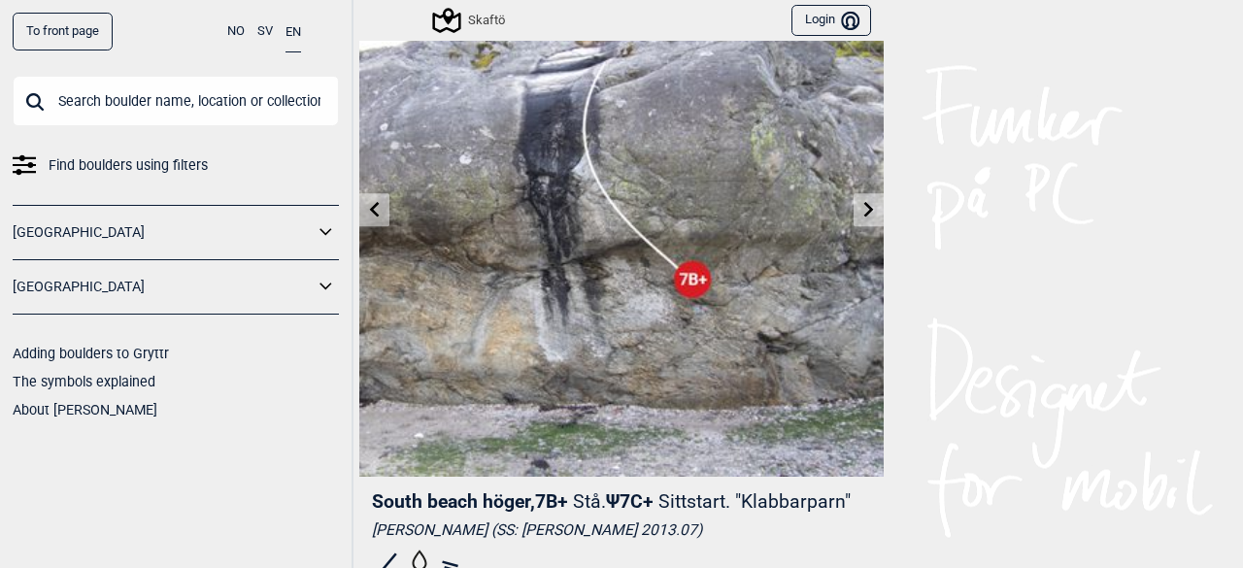
scroll to position [123, 0]
click at [371, 209] on icon at bounding box center [375, 210] width 16 height 16
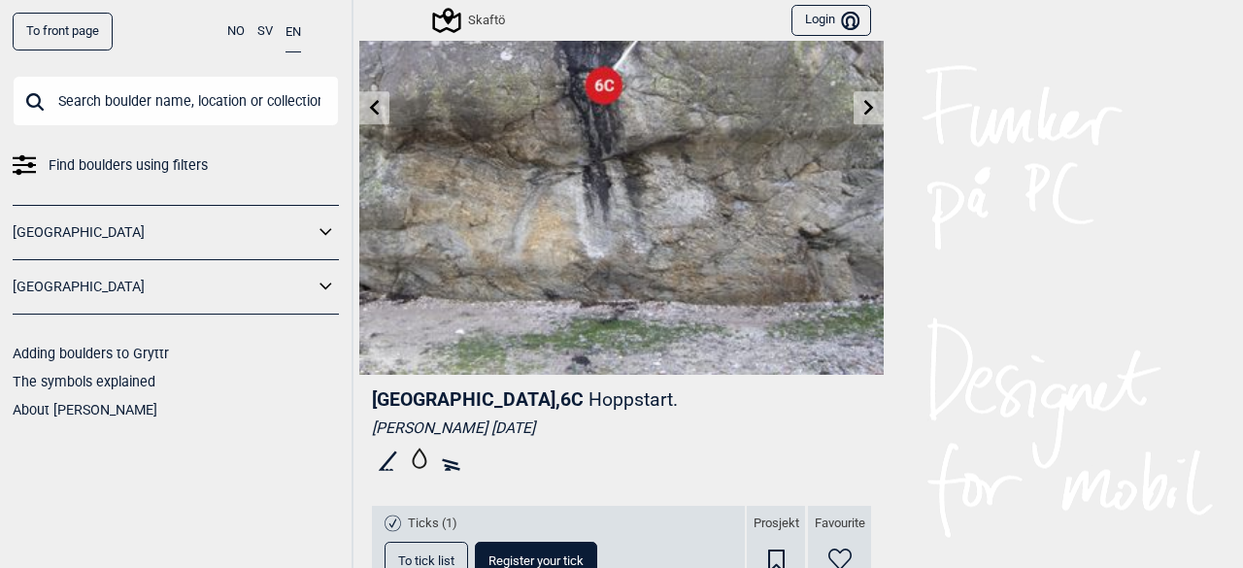
scroll to position [140, 0]
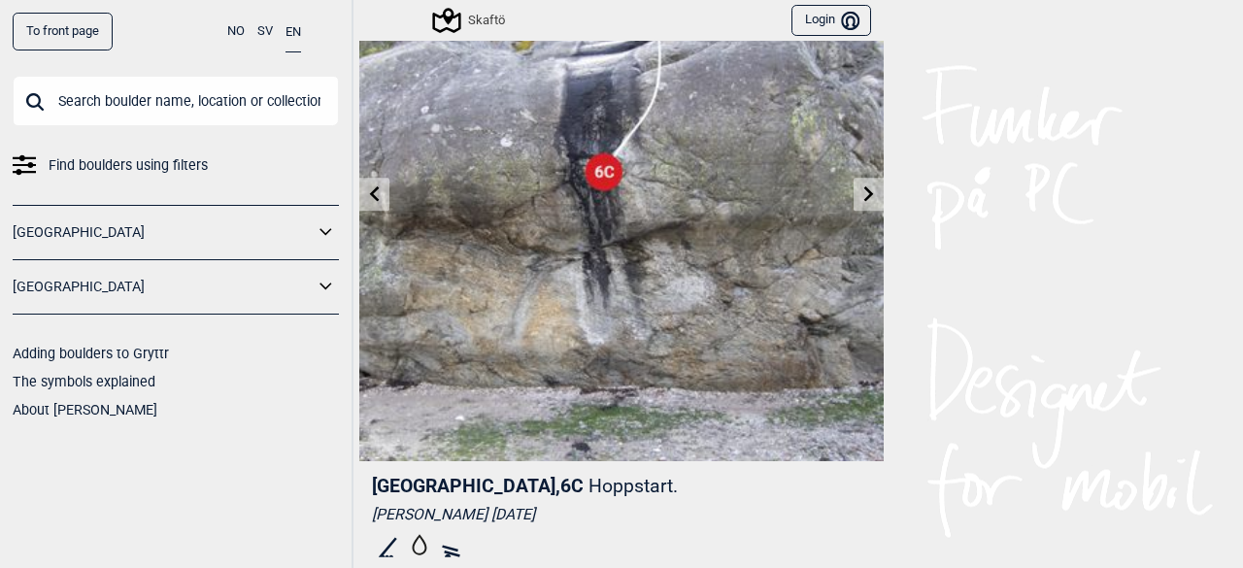
click at [377, 201] on link at bounding box center [374, 195] width 30 height 32
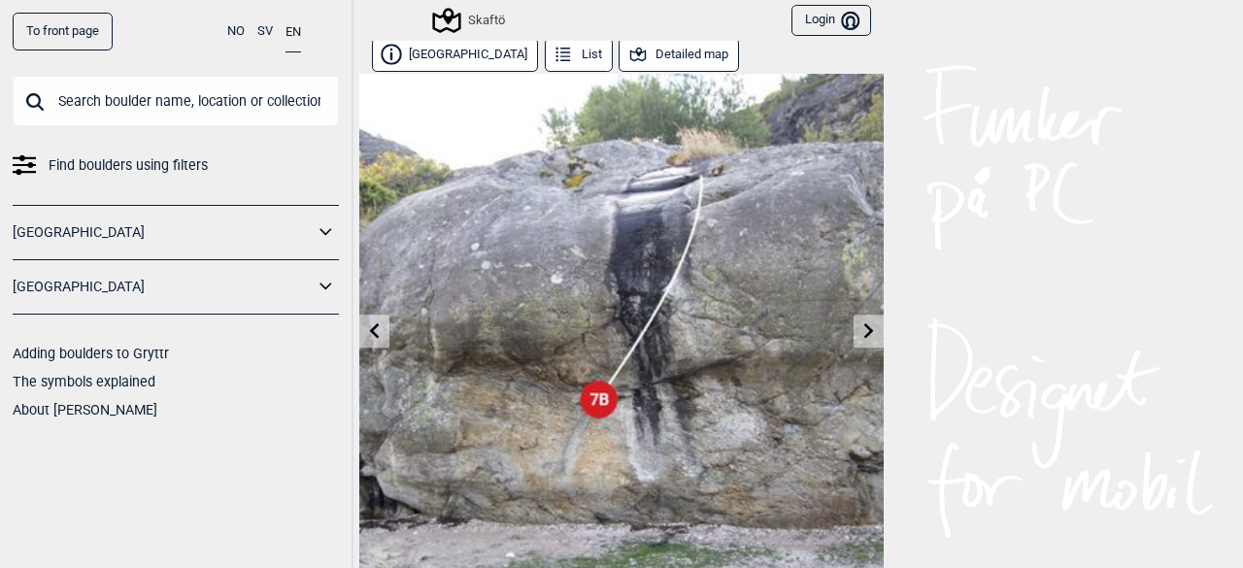
scroll to position [2, 0]
click at [370, 327] on icon at bounding box center [375, 331] width 16 height 16
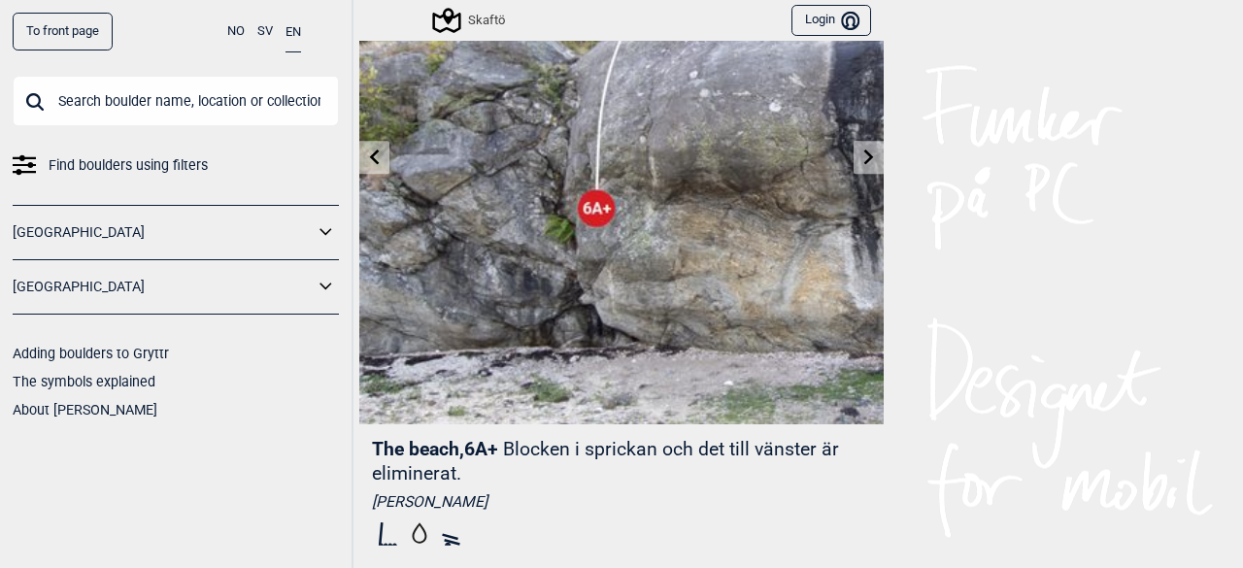
scroll to position [169, 0]
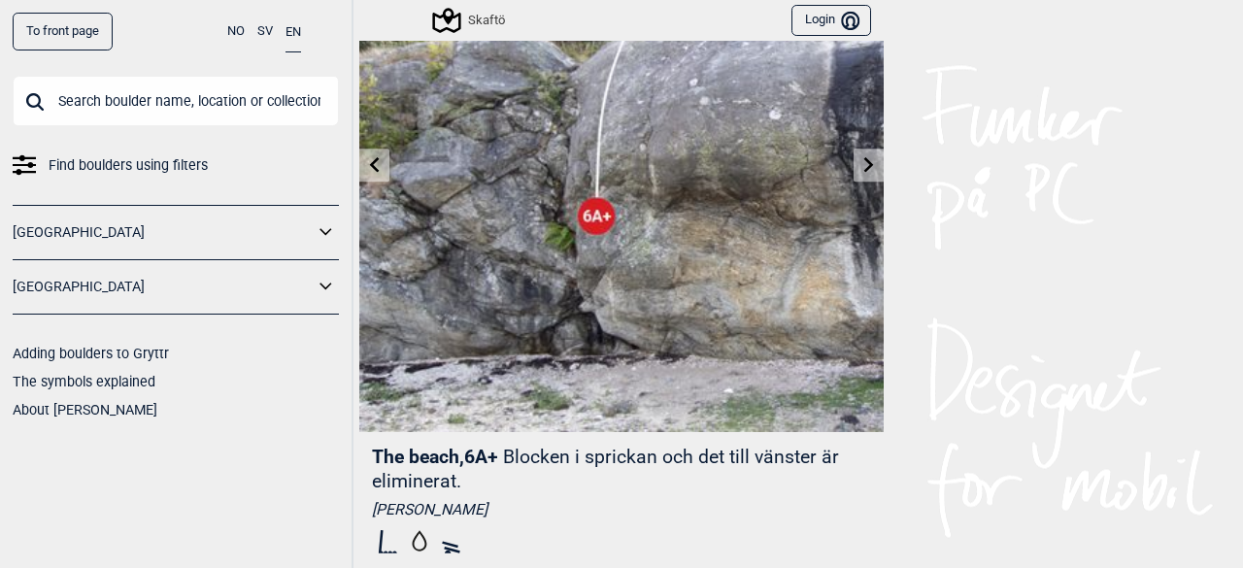
click at [372, 158] on icon at bounding box center [375, 164] width 16 height 16
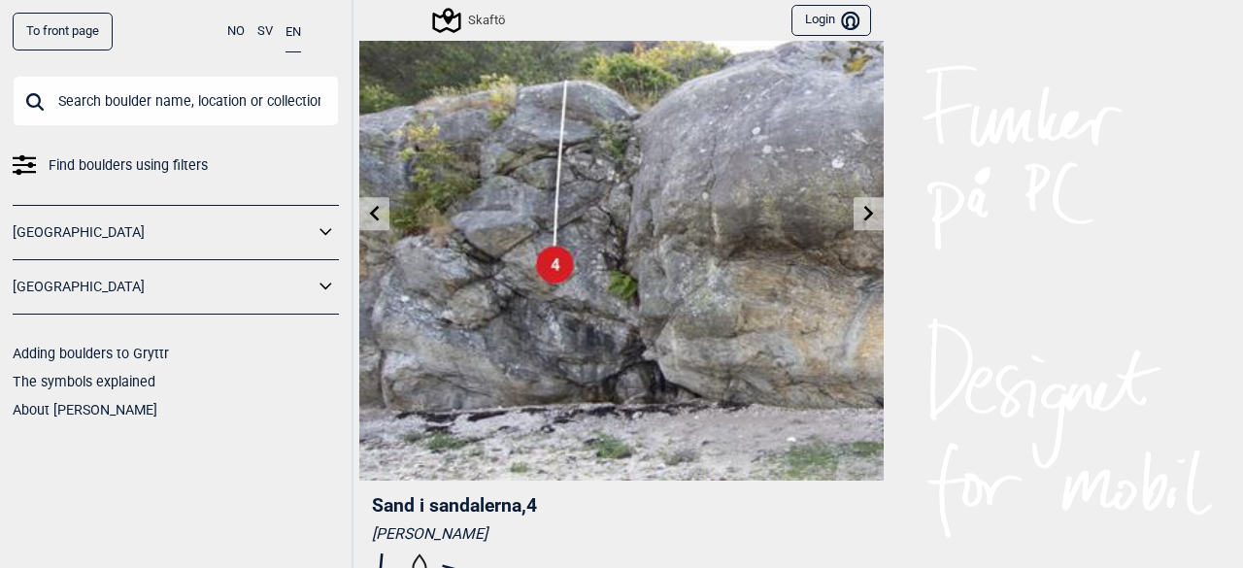
scroll to position [113, 0]
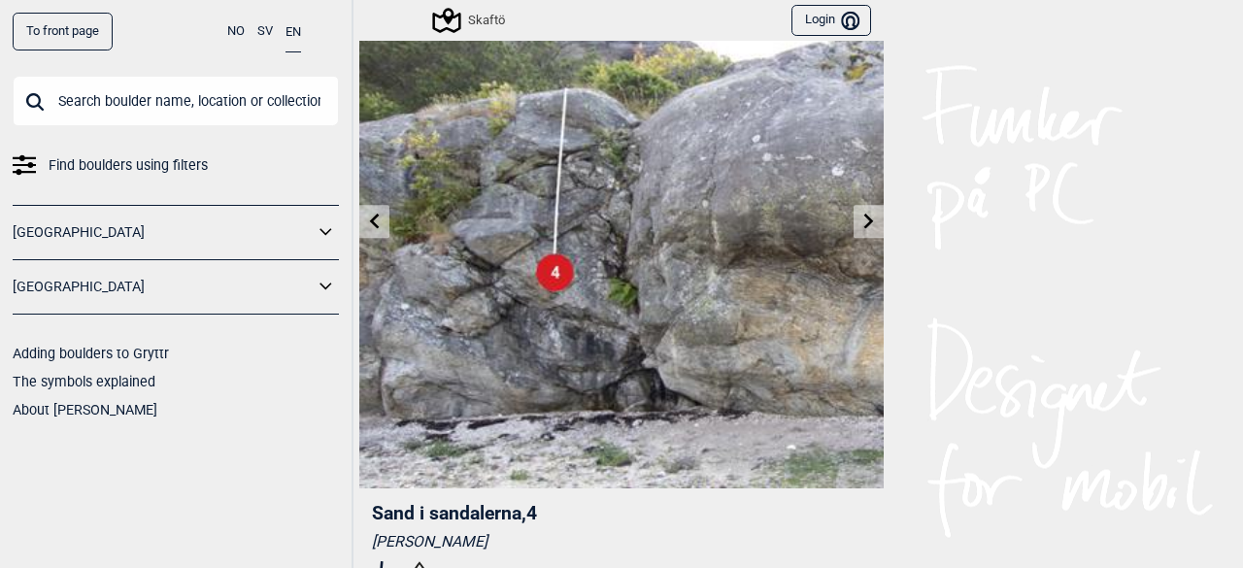
click at [369, 237] on img at bounding box center [621, 226] width 524 height 524
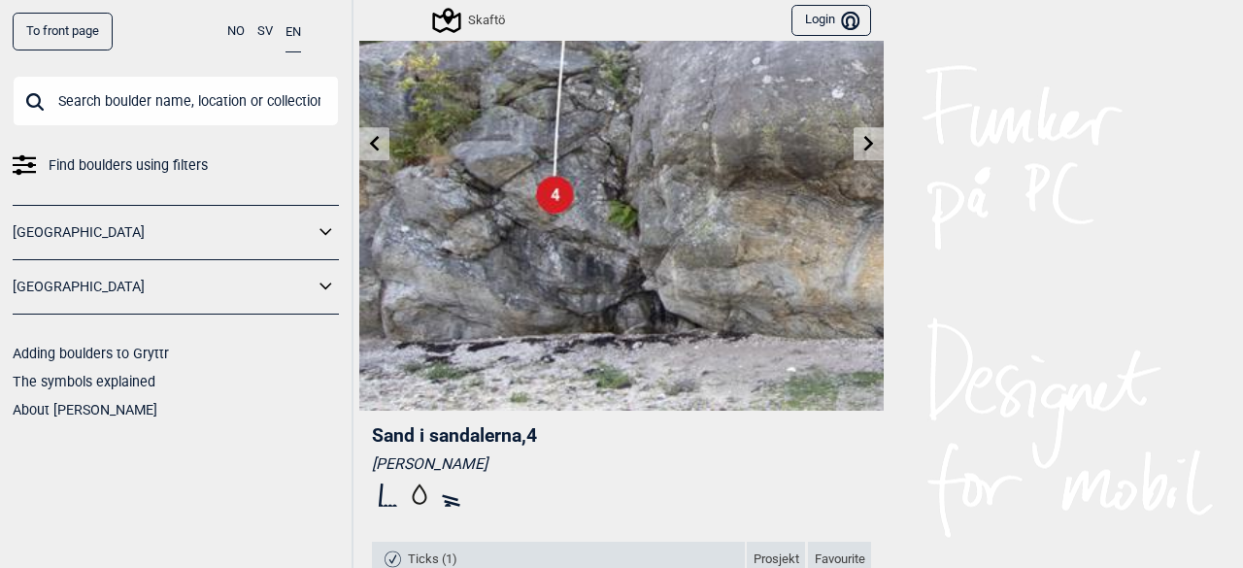
scroll to position [188, 0]
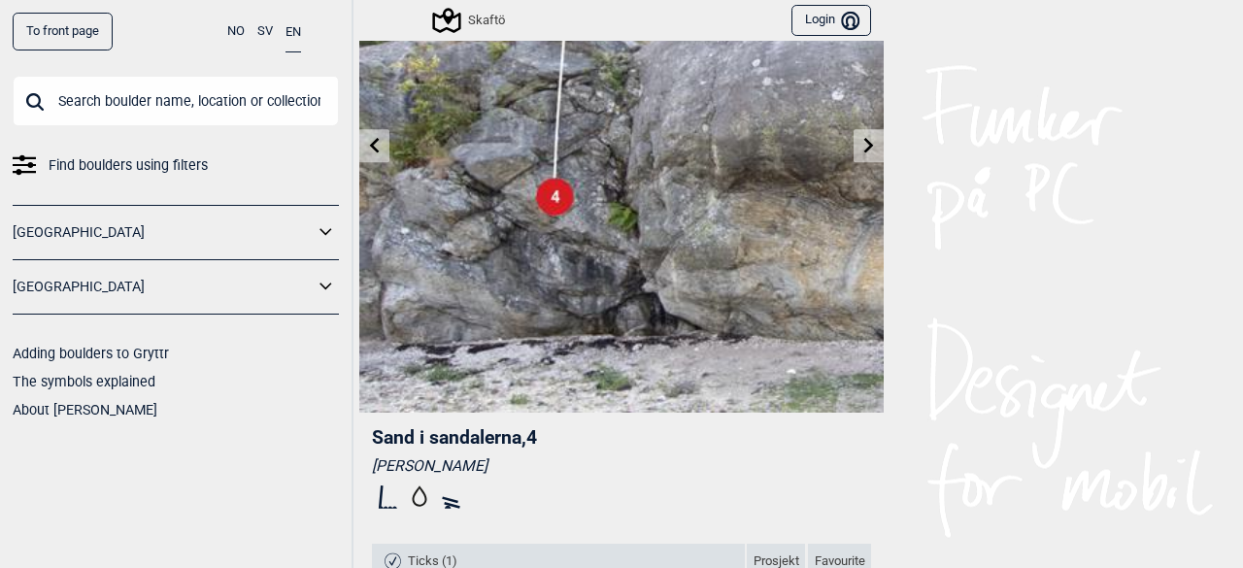
click at [370, 149] on icon at bounding box center [375, 145] width 10 height 16
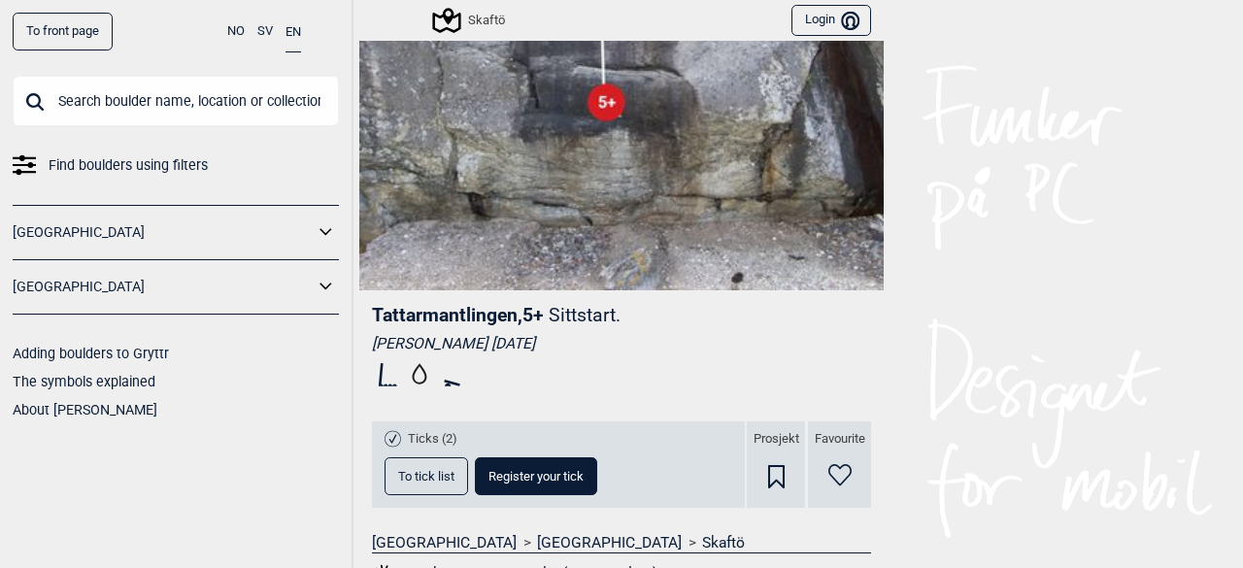
scroll to position [133, 0]
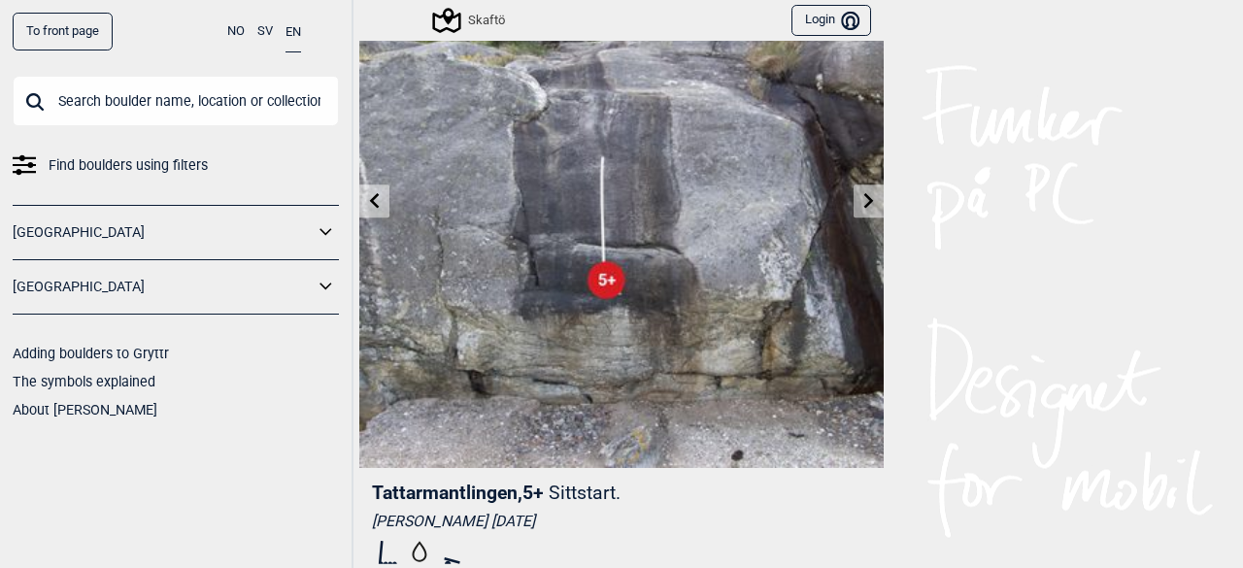
click at [367, 201] on icon at bounding box center [375, 200] width 16 height 16
